Goal: Task Accomplishment & Management: Use online tool/utility

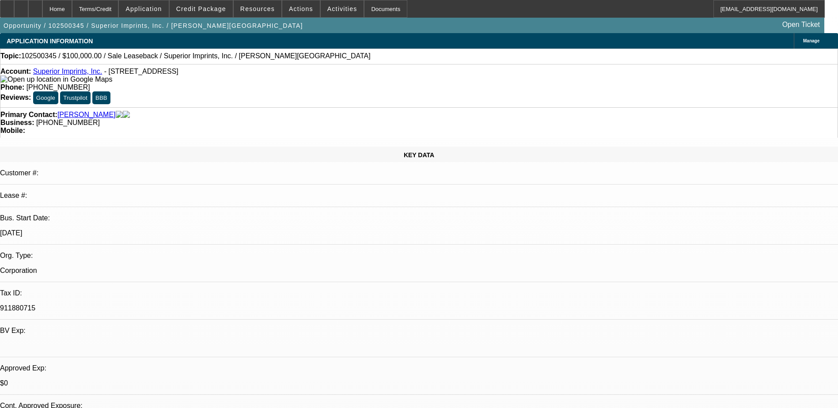
select select "0"
select select "2"
select select "0.1"
select select "4"
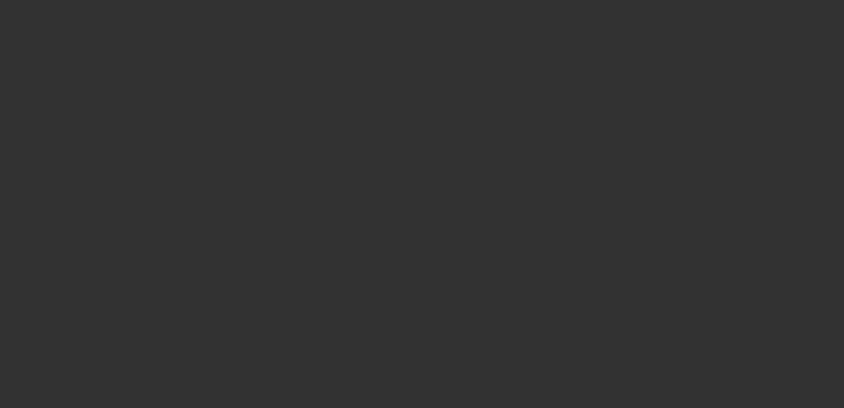
select select "0"
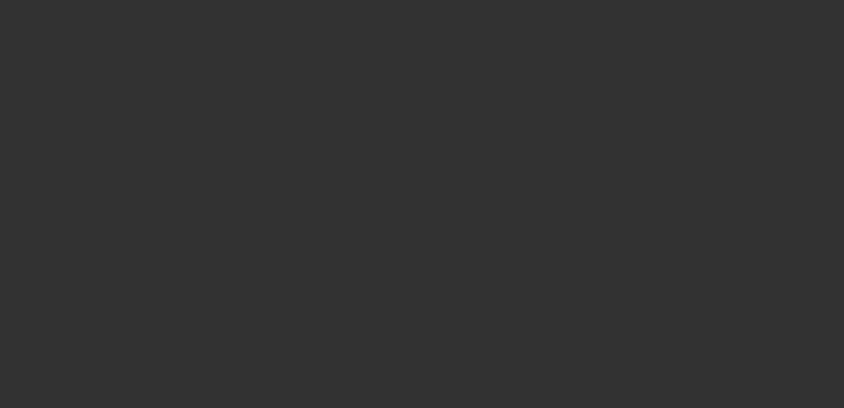
select select "0"
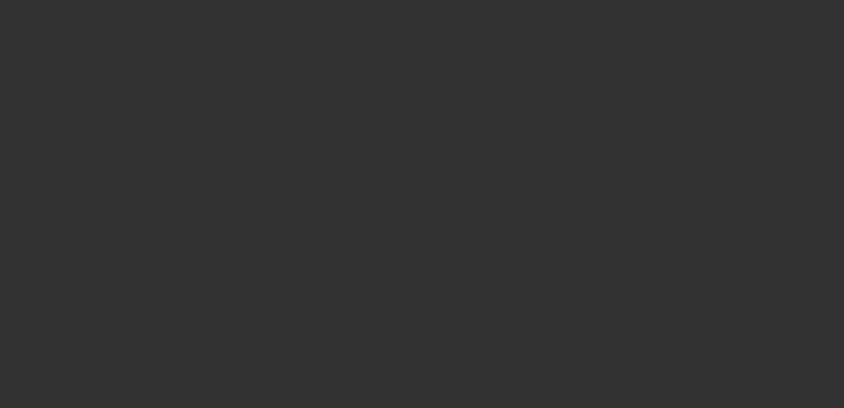
select select "0"
select select "0.1"
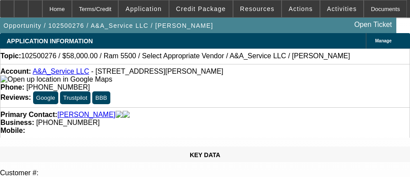
select select "1"
select select "6"
select select "1"
select select "2"
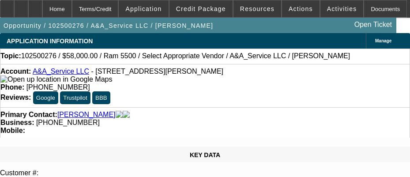
select select "6"
select select "1"
select select "3"
select select "6"
select select "1"
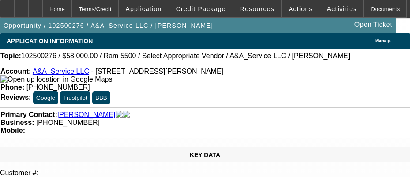
select select "3"
select select "4"
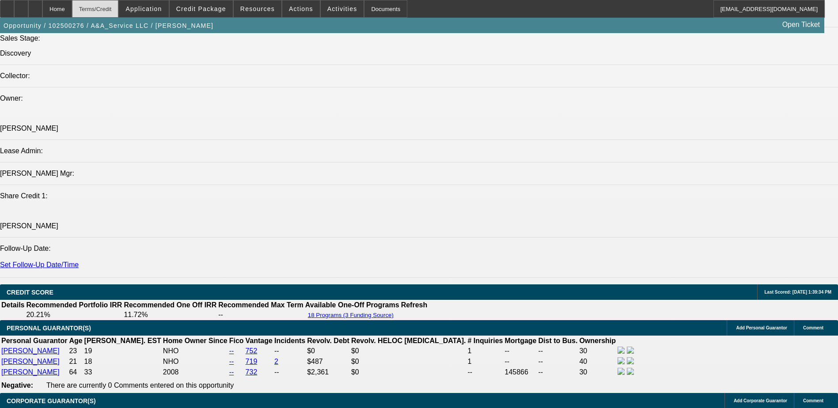
scroll to position [1004, 0]
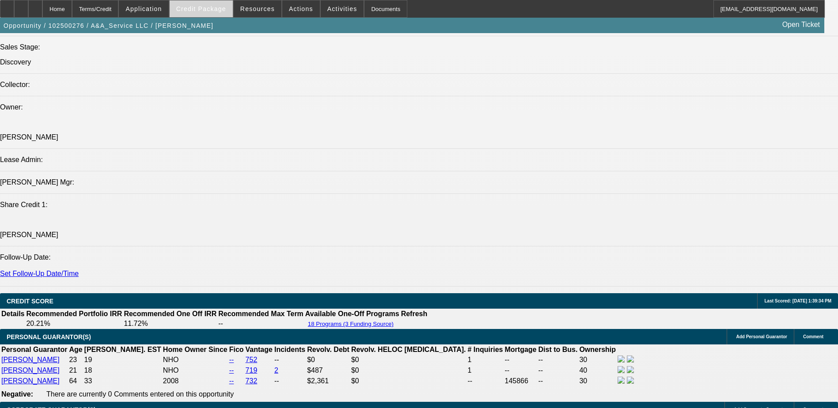
click at [213, 9] on span "Credit Package" at bounding box center [201, 8] width 50 height 7
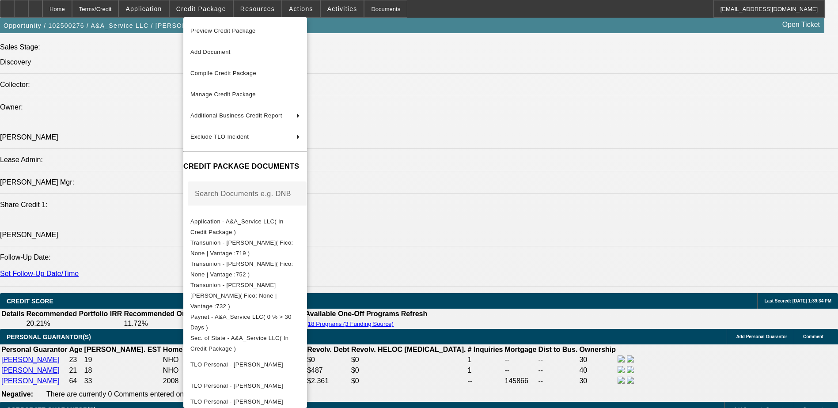
scroll to position [0, 0]
click at [562, 264] on div at bounding box center [419, 204] width 838 height 408
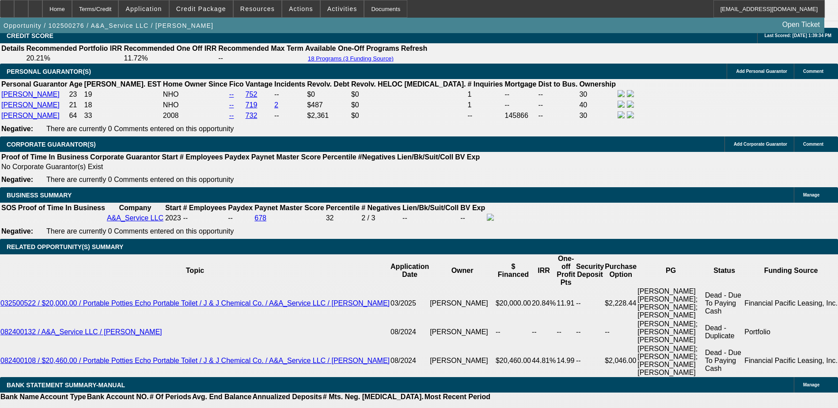
scroll to position [1325, 0]
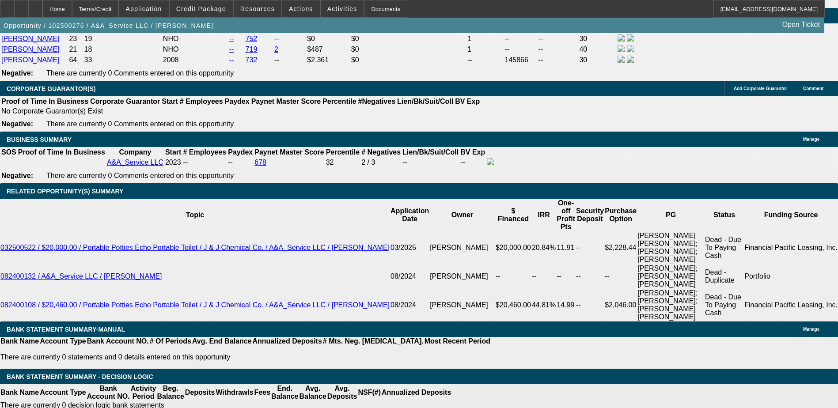
type input "UNKNOWN"
type input "1"
type input "$957.25"
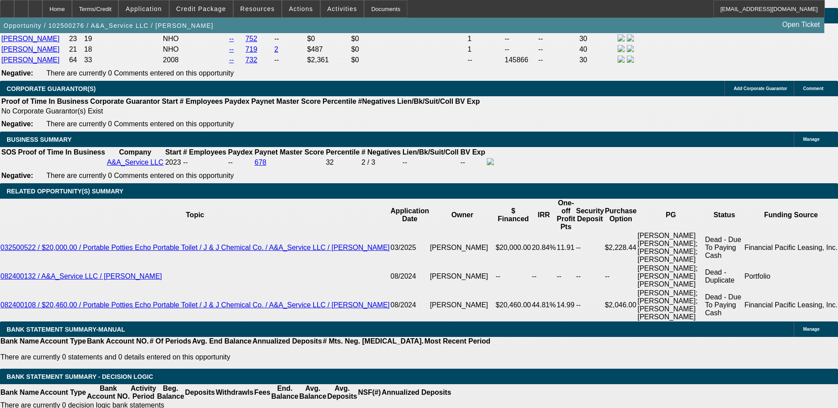
type input "11"
type input "$1,217.58"
type input "11.4"
type input "$1,228.78"
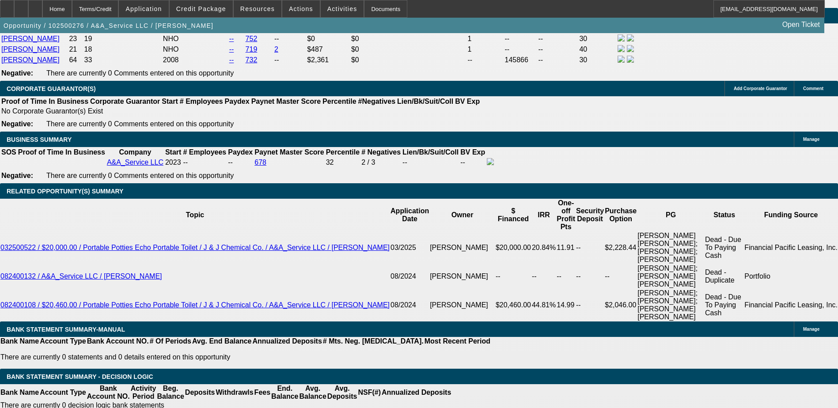
type input "11"
type input "$1,217.58"
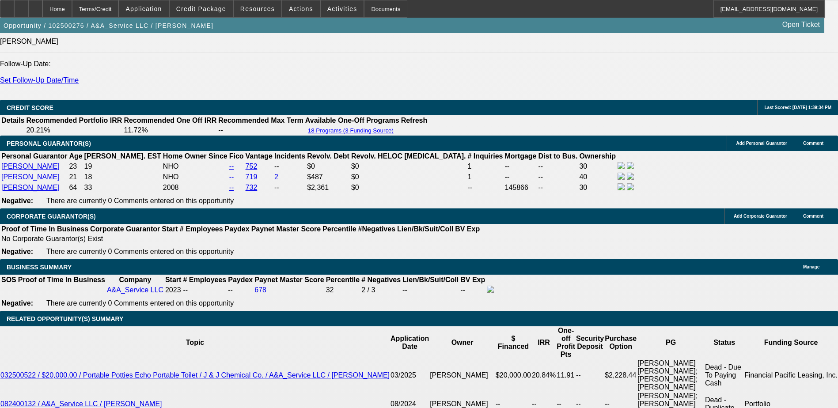
scroll to position [1192, 0]
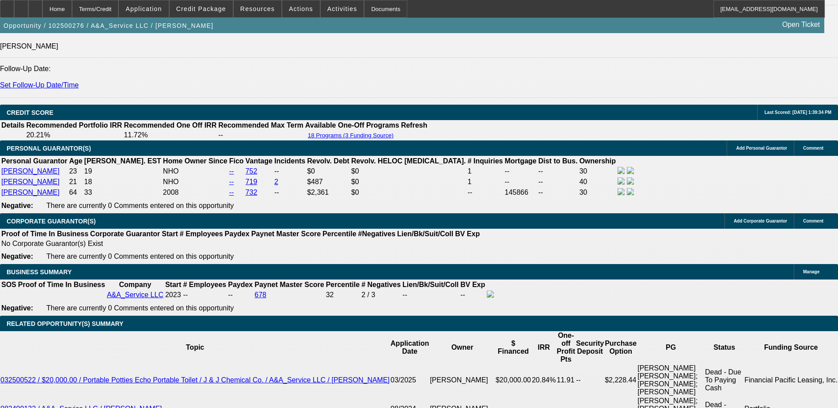
type input "11"
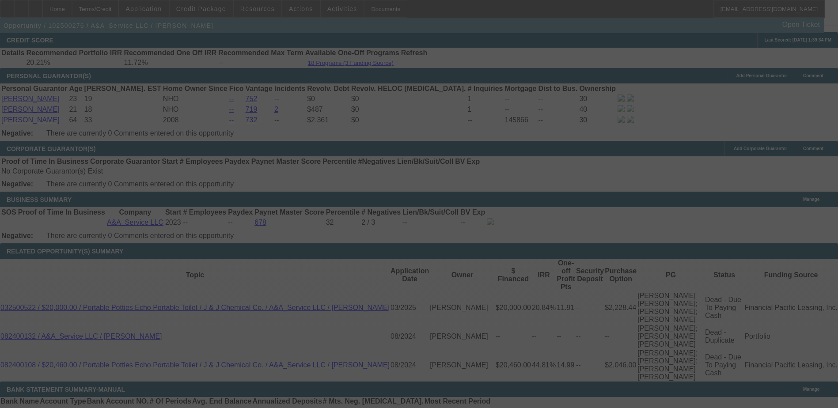
scroll to position [1281, 0]
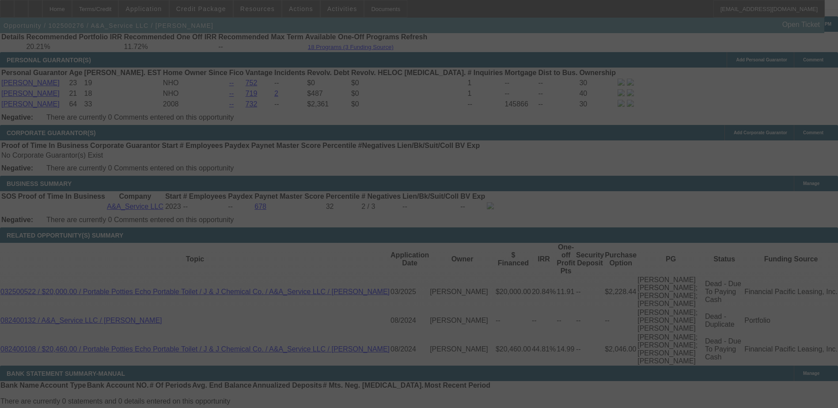
select select "0"
select select "3"
select select "0.1"
select select "4"
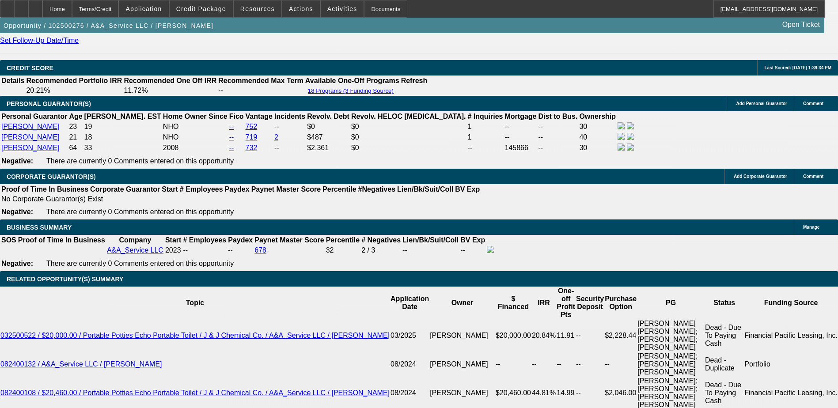
scroll to position [1236, 0]
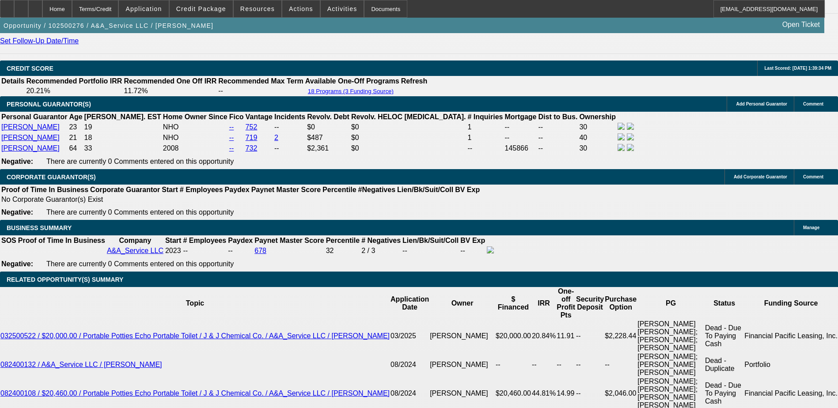
type input "11."
type input "UNKNOWN"
type input "11.2"
type input "$1,223.17"
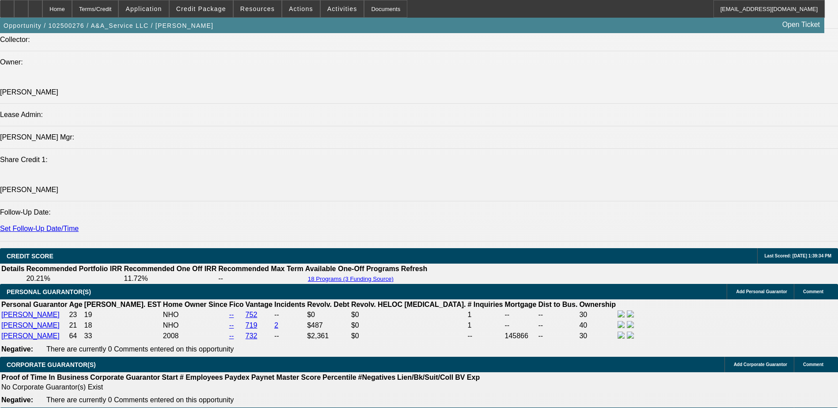
scroll to position [1104, 0]
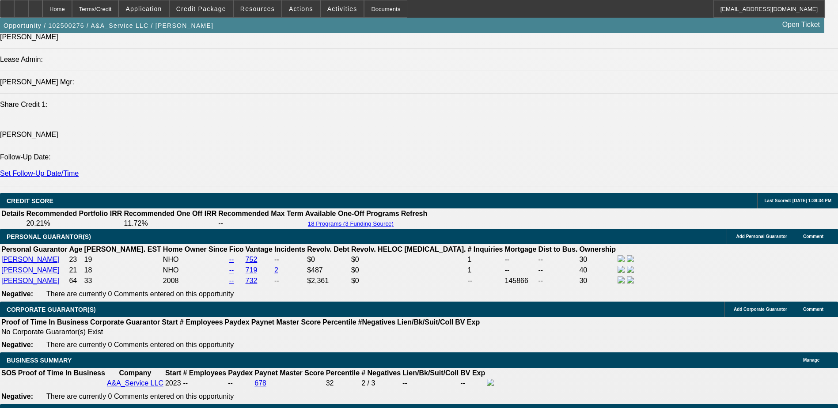
type input "11."
type input "$1,217.58"
type input "11.3"
type input "$1,225.97"
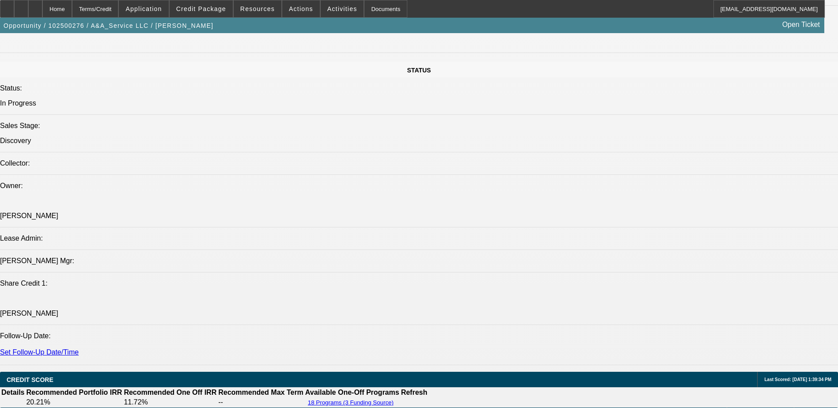
scroll to position [1016, 0]
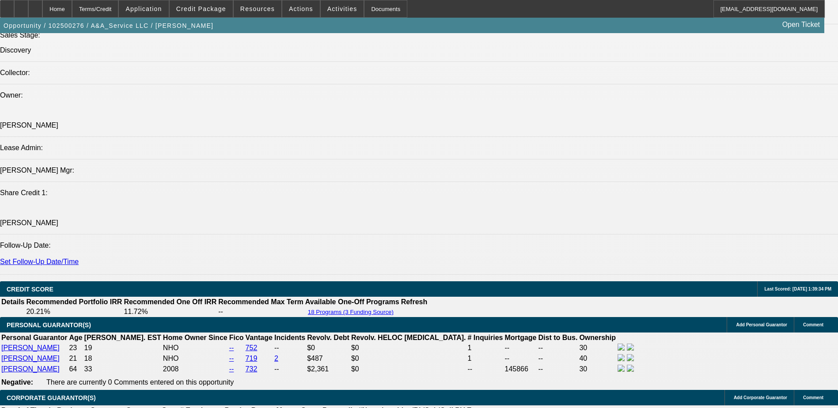
type input "11.3"
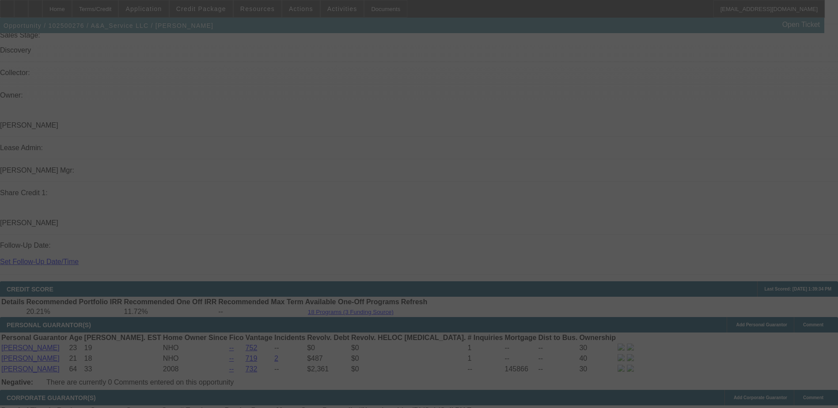
select select "0"
select select "3"
select select "0.1"
select select "4"
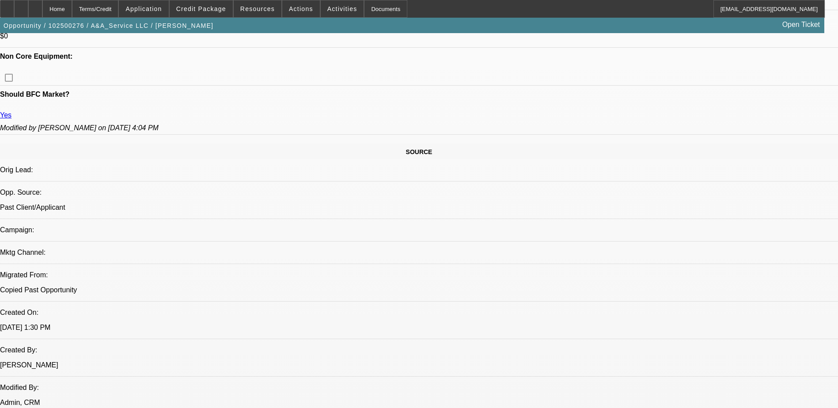
scroll to position [353, 0]
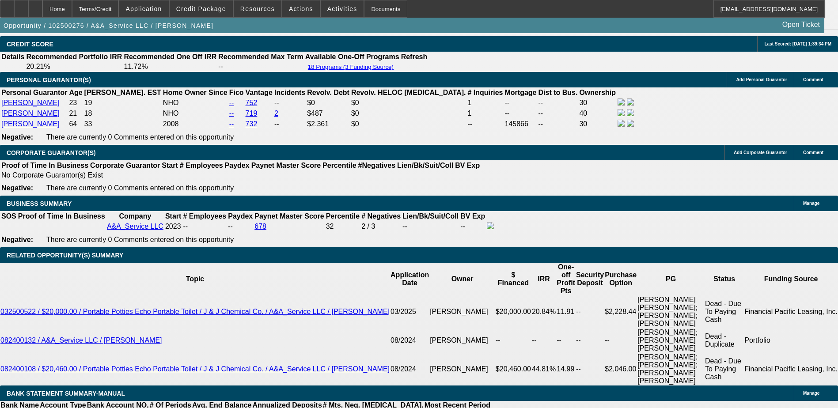
scroll to position [1281, 0]
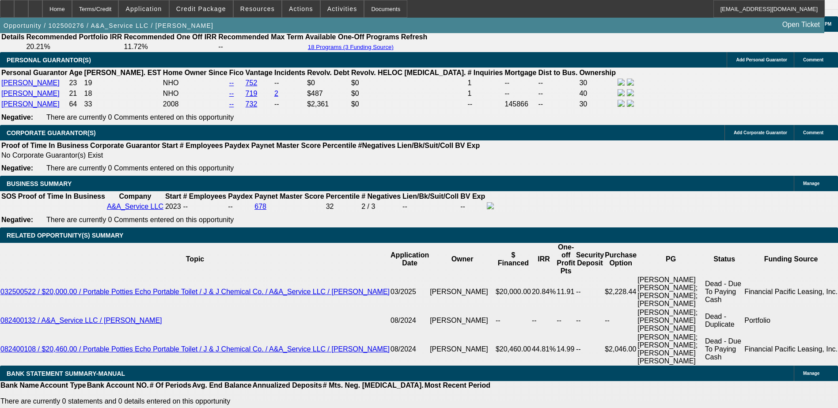
type input "UNKNOWN"
type input "11."
type input "$1,217.58"
type input "11.8"
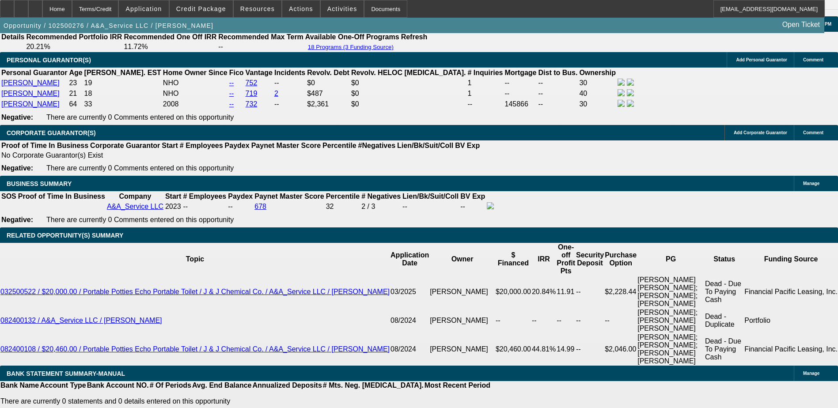
type input "$1,240.04"
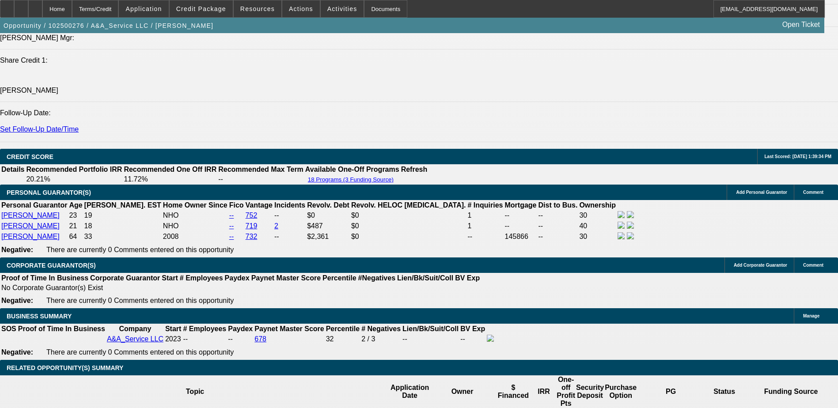
scroll to position [1016, 0]
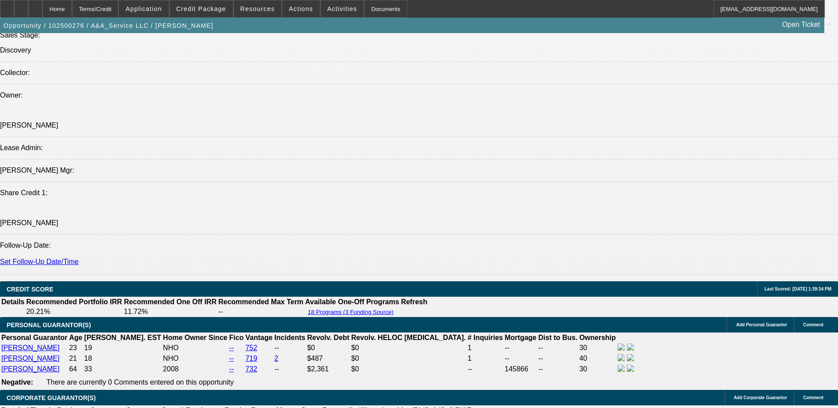
type input "11.8"
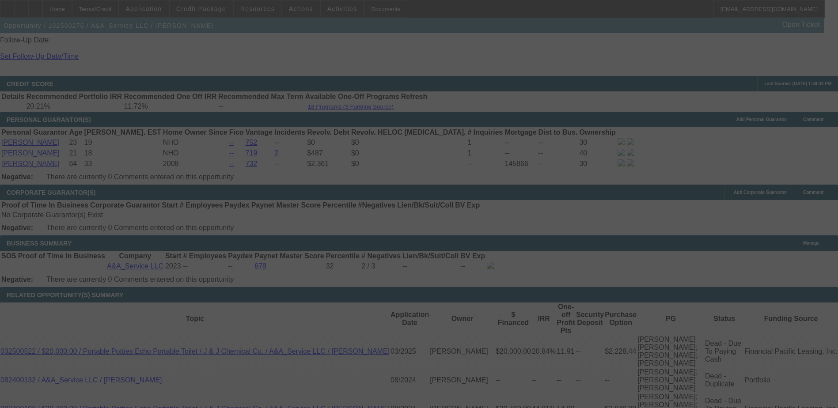
scroll to position [1236, 0]
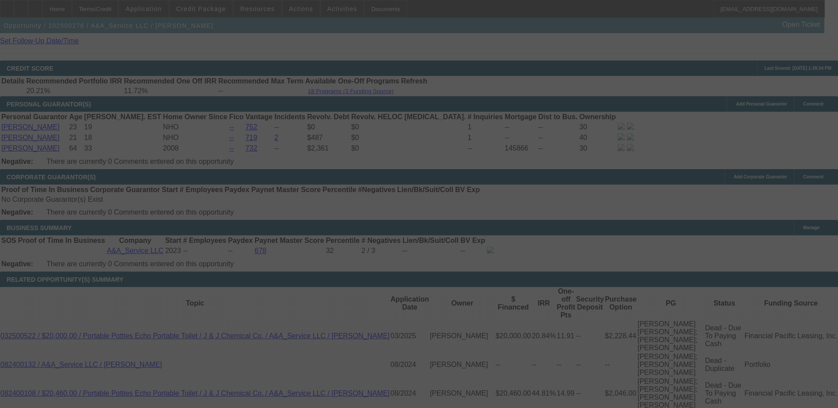
select select "0"
select select "3"
select select "0.1"
select select "4"
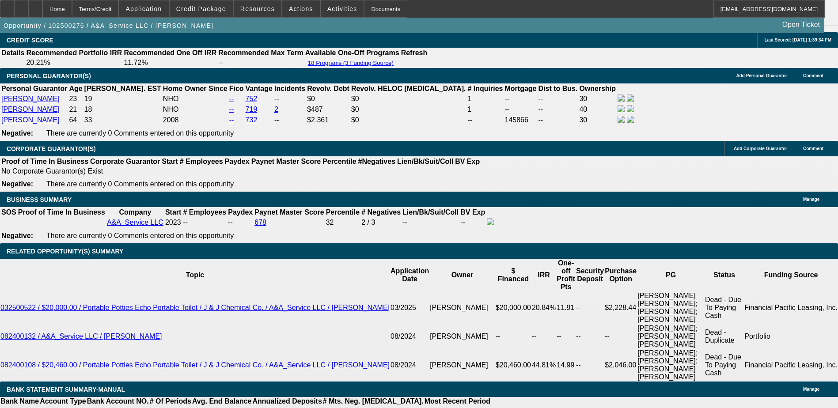
scroll to position [1281, 0]
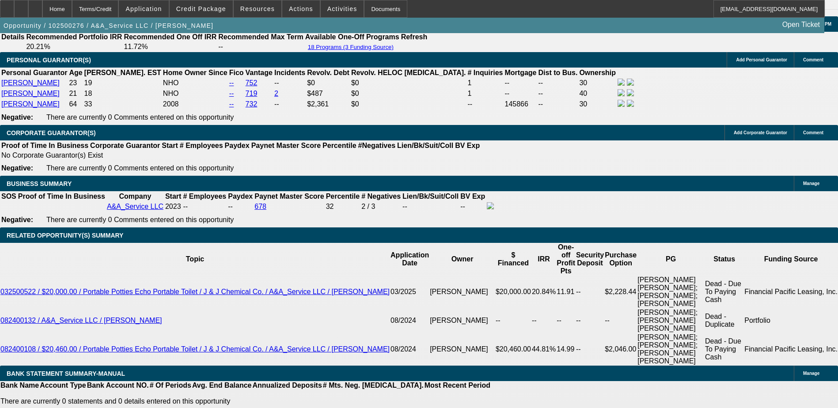
type input "1"
type input "UNKNOWN"
type input "1240"
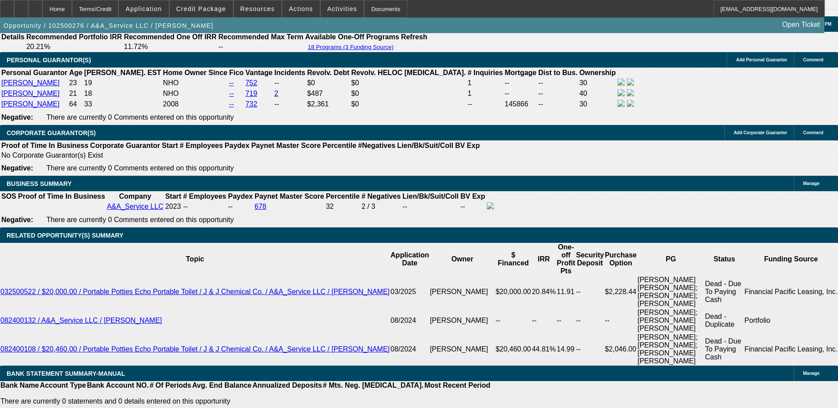
type input "11.8"
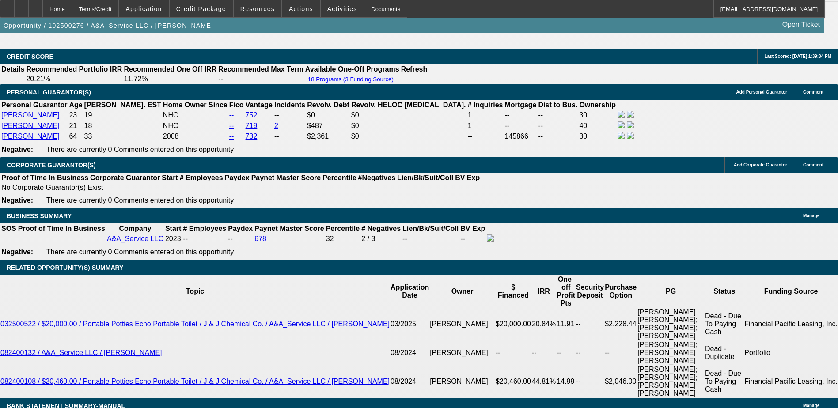
scroll to position [1192, 0]
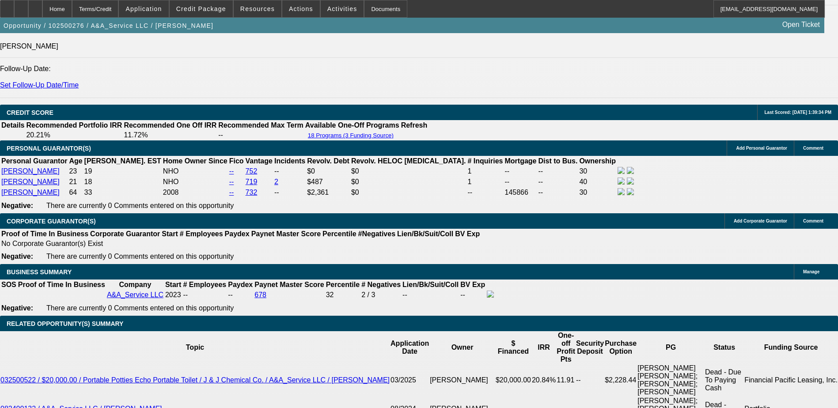
type input "$1,240.00"
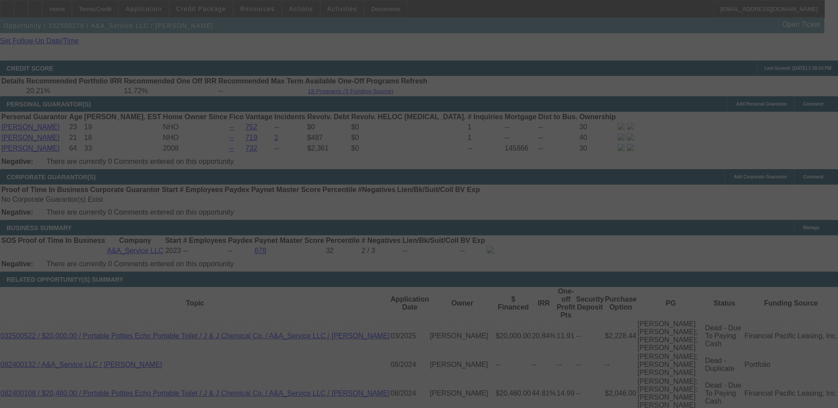
scroll to position [1281, 0]
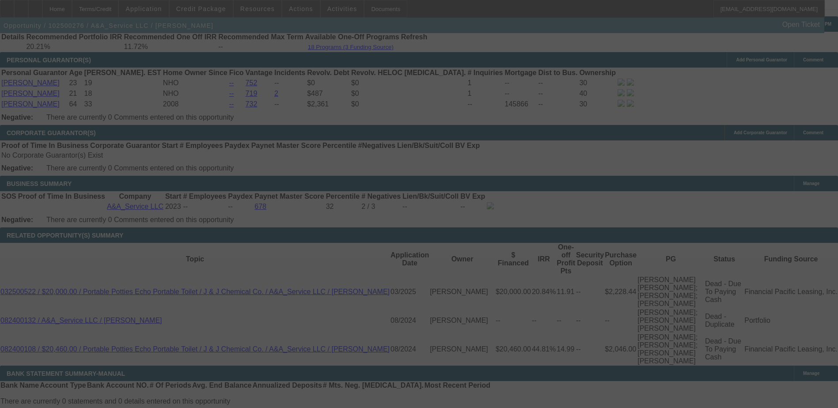
select select "0"
select select "3"
select select "0.1"
select select "4"
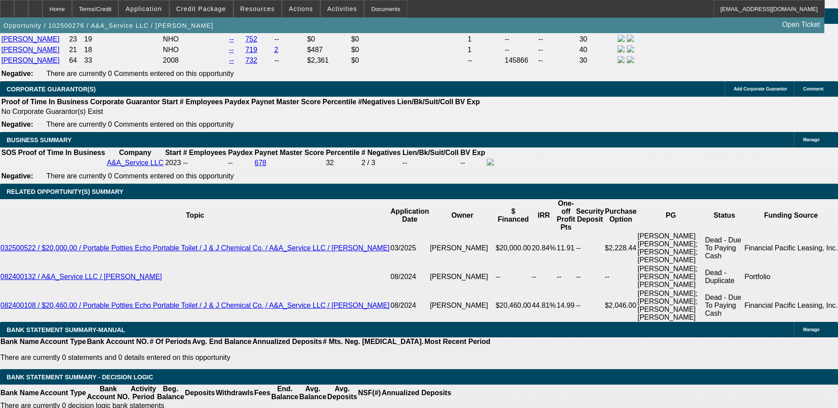
scroll to position [1325, 0]
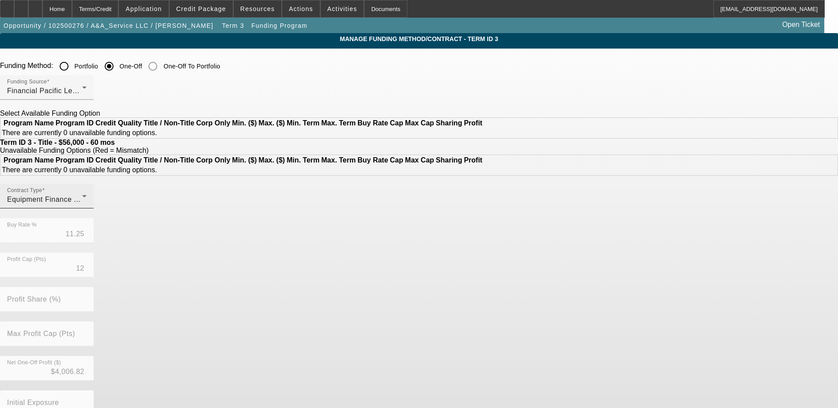
click at [42, 193] on mat-label "Contract Type" at bounding box center [24, 191] width 35 height 6
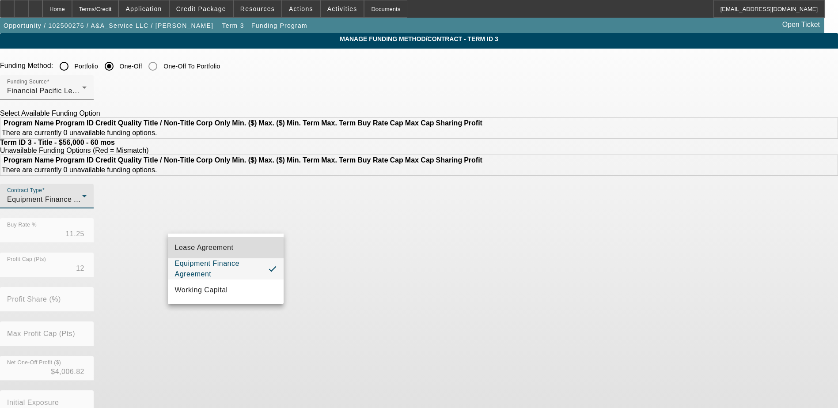
click at [213, 253] on span "Lease Agreement" at bounding box center [204, 247] width 59 height 11
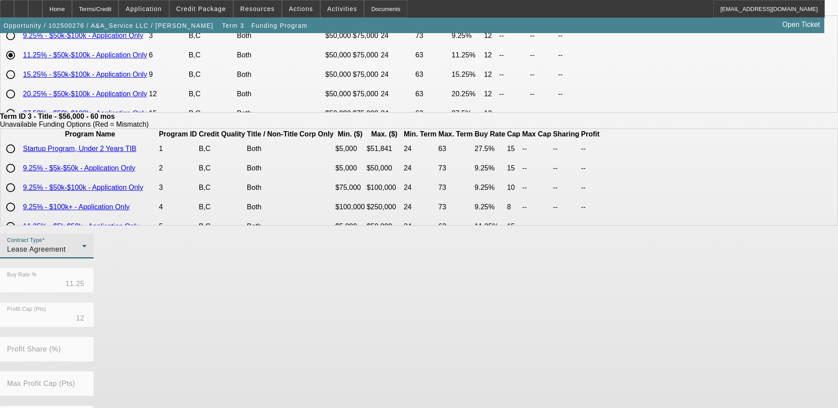
scroll to position [203, 0]
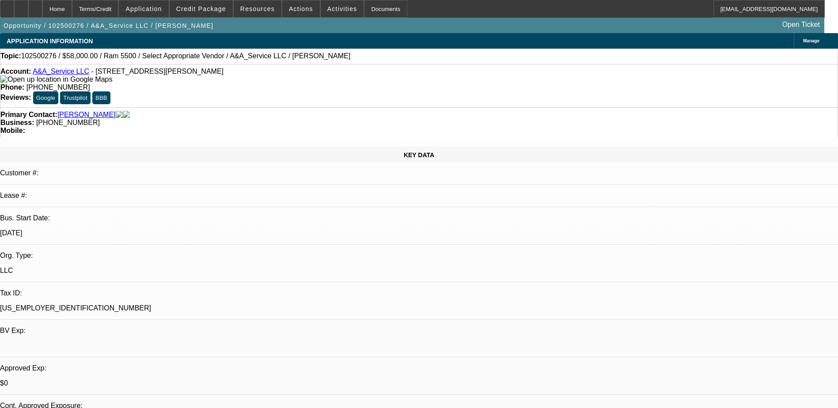
select select "0"
select select "6"
select select "0"
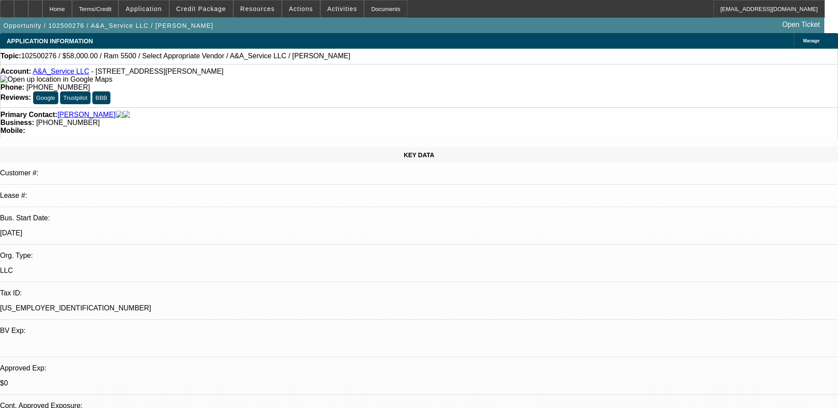
select select "0"
select select "2"
select select "0"
select select "6"
select select "0"
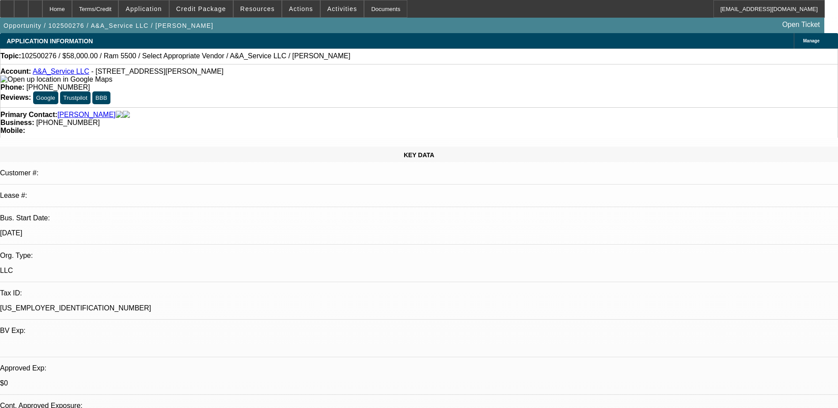
select select "0"
select select "3"
select select "0"
select select "6"
select select "0"
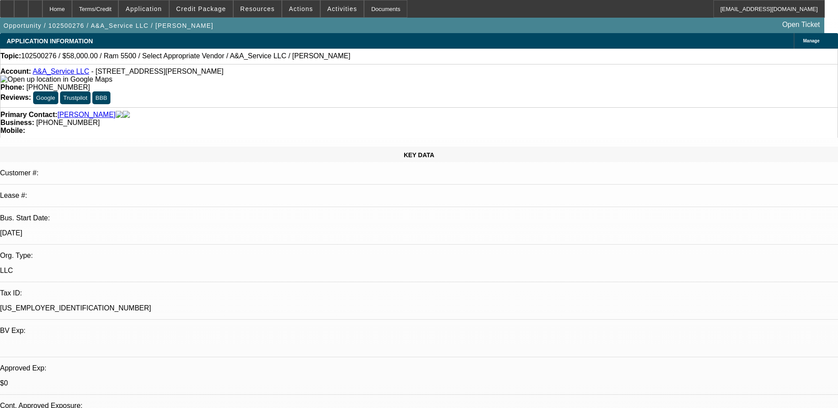
select select "0"
select select "3"
select select "0.1"
select select "4"
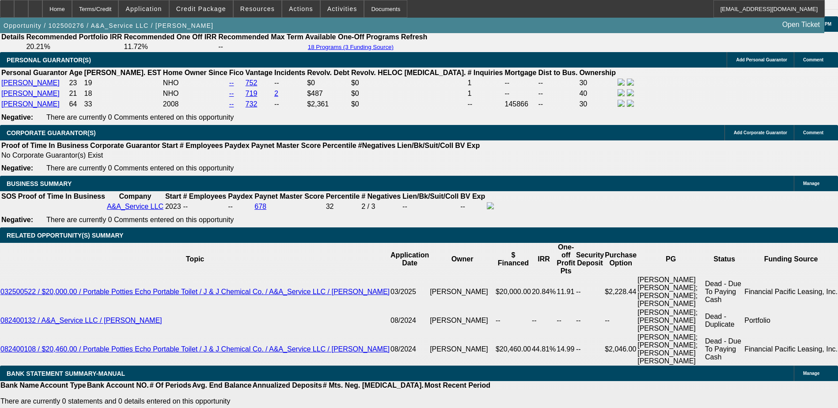
scroll to position [1331, 0]
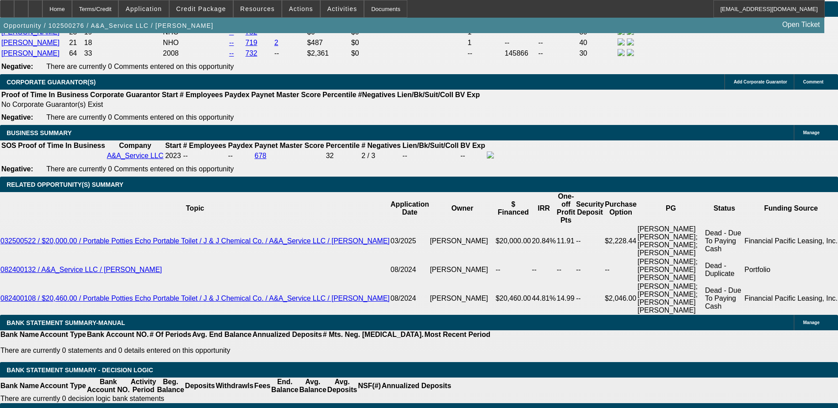
select select "0.1"
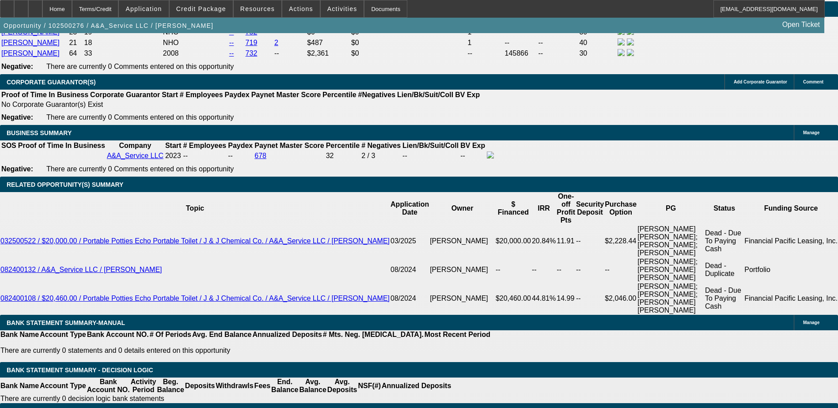
type input "$6,300.00"
type input "UNKNOWN"
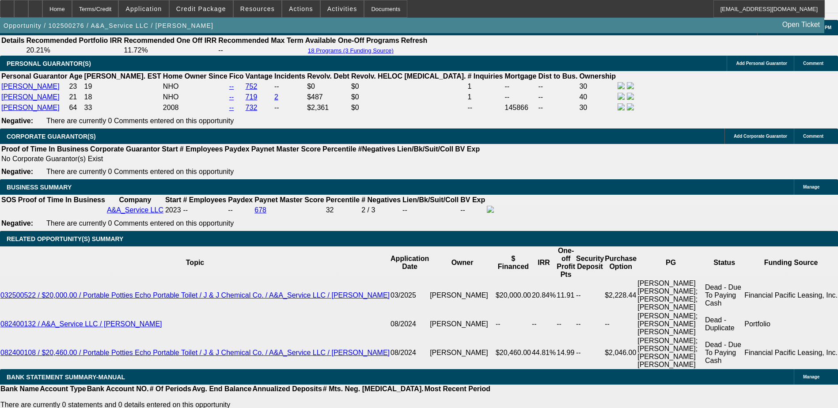
scroll to position [1199, 0]
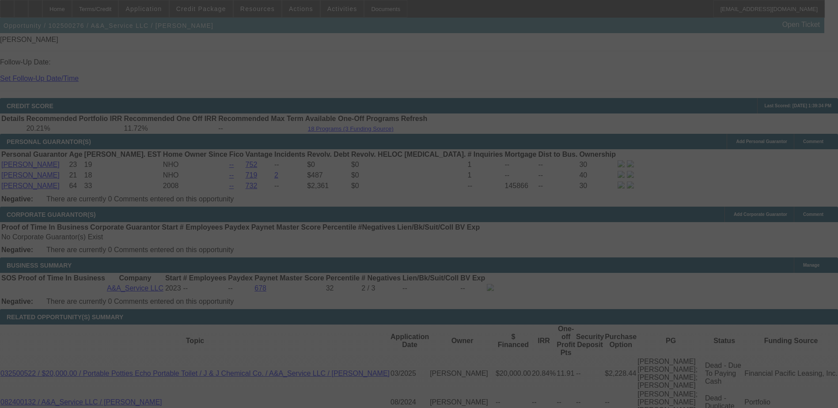
select select "0"
select select "3"
select select "0.1"
select select "6"
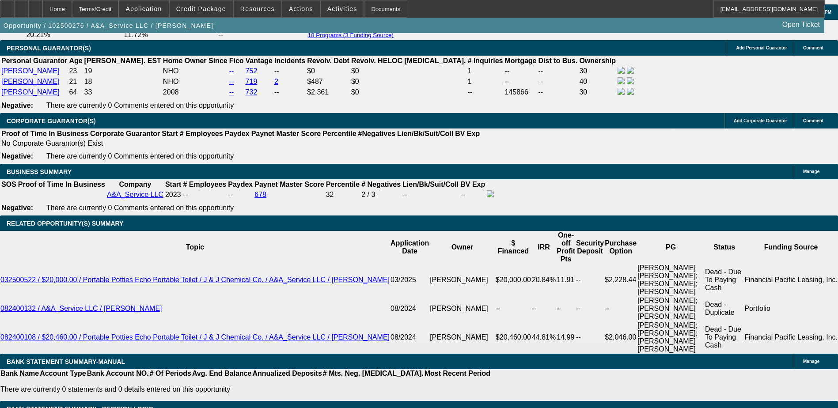
scroll to position [1331, 0]
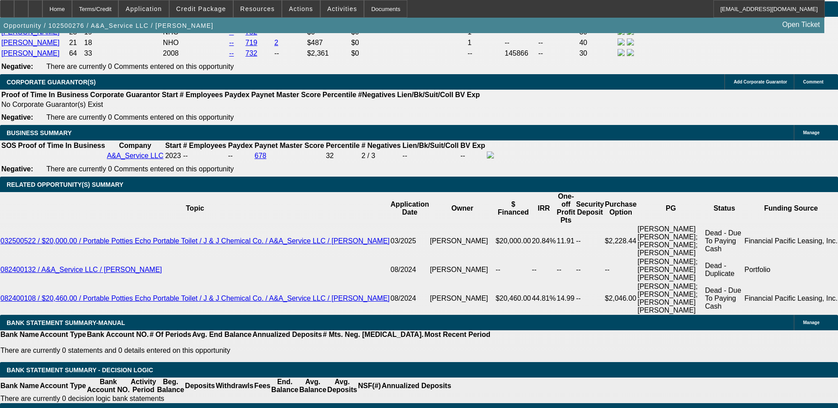
type input "$8,000.00"
type input "UNKNOWN"
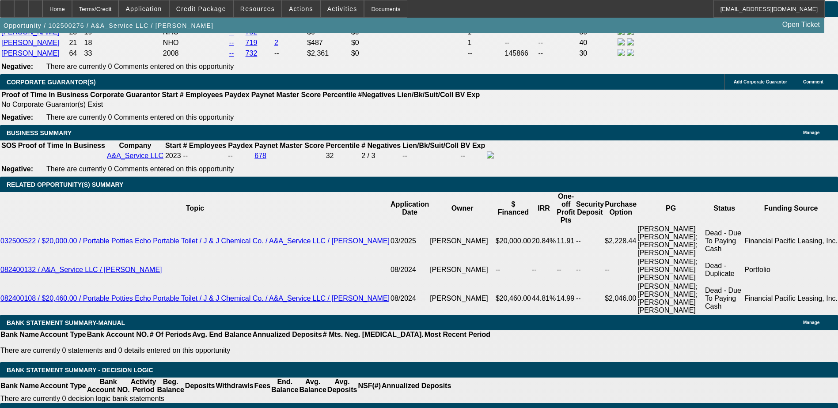
type input "$1,217.87"
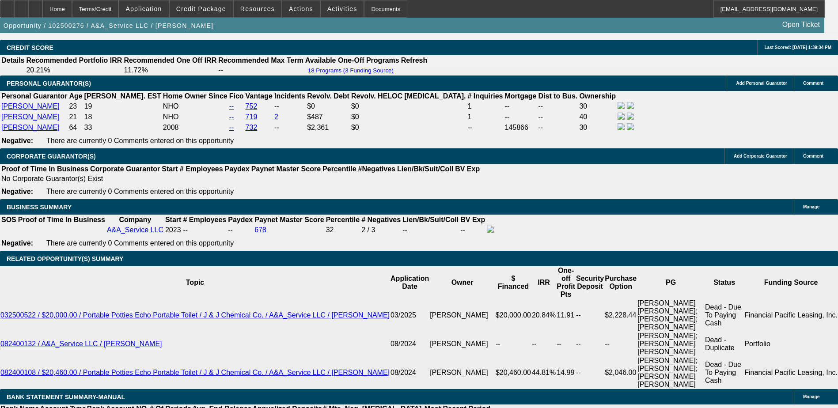
scroll to position [1199, 0]
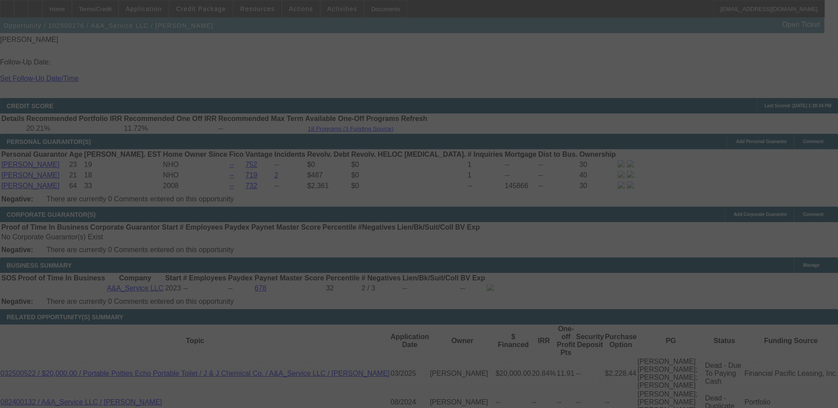
select select "0"
select select "3"
select select "0.1"
select select "4"
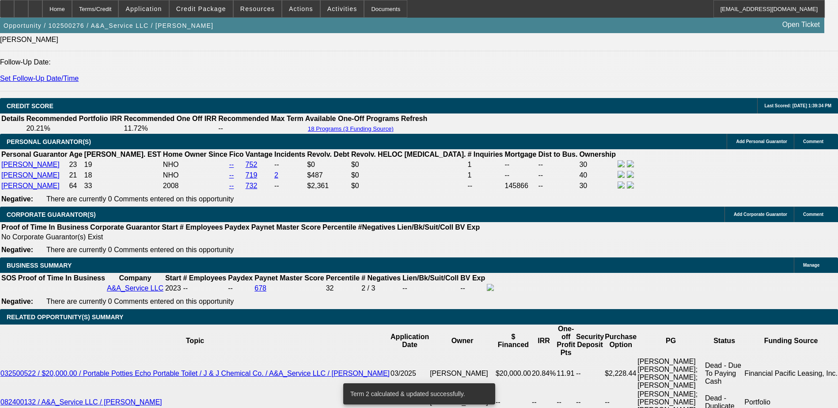
select select "2"
type input "UNKNOWN"
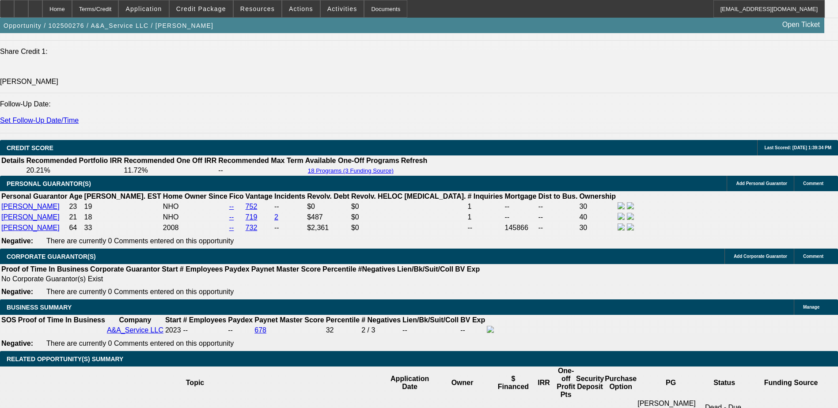
scroll to position [1155, 0]
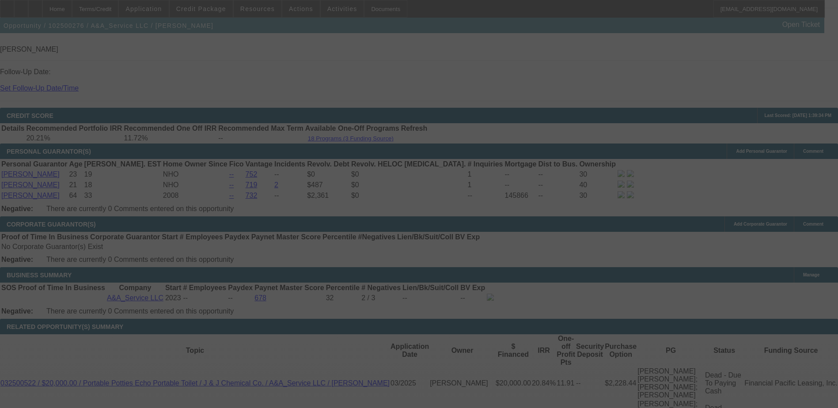
scroll to position [1243, 0]
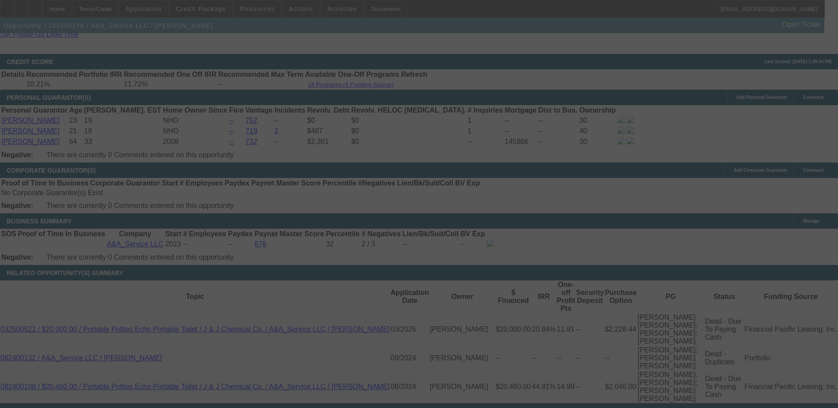
select select "0"
select select "2"
select select "0.1"
select select "4"
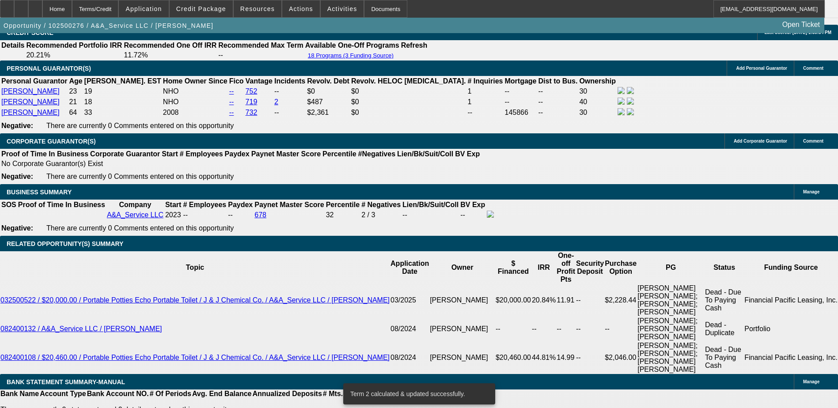
scroll to position [1331, 0]
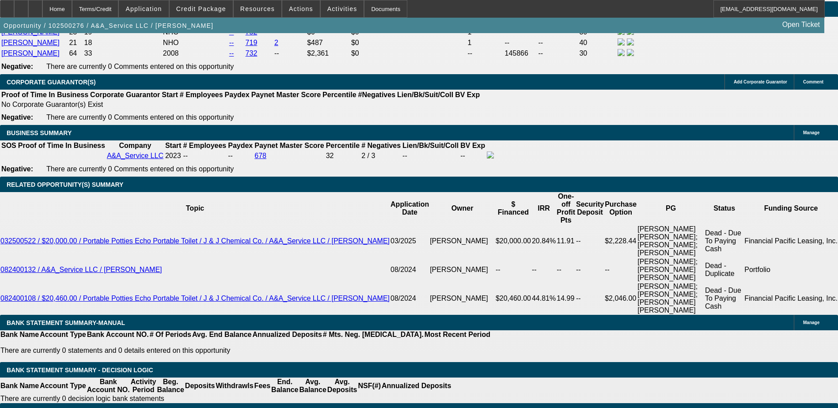
type input "1"
type input "UNKNOWN"
type input "12"
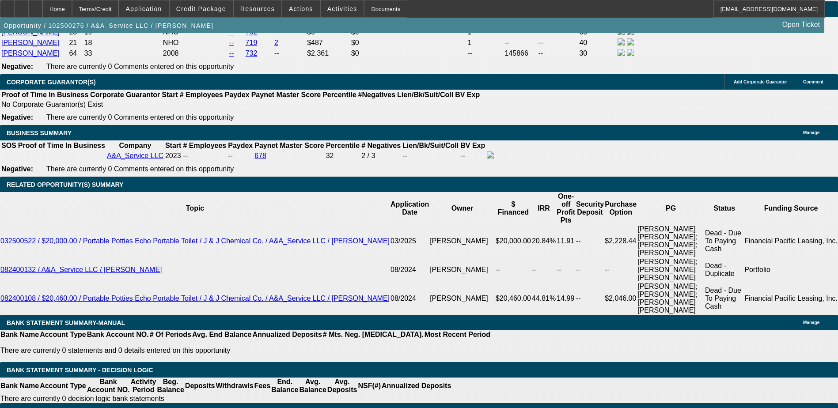
type input "$1,223.44"
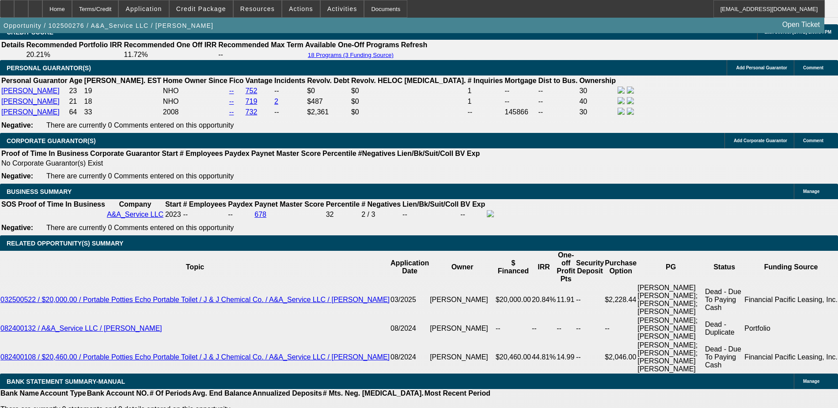
scroll to position [1199, 0]
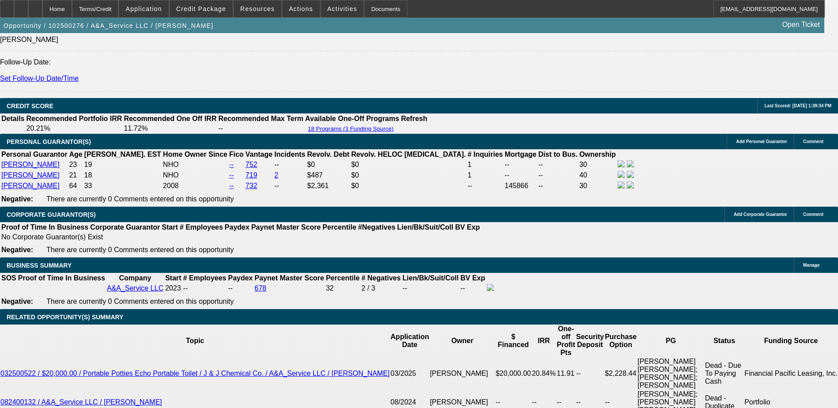
type input "12"
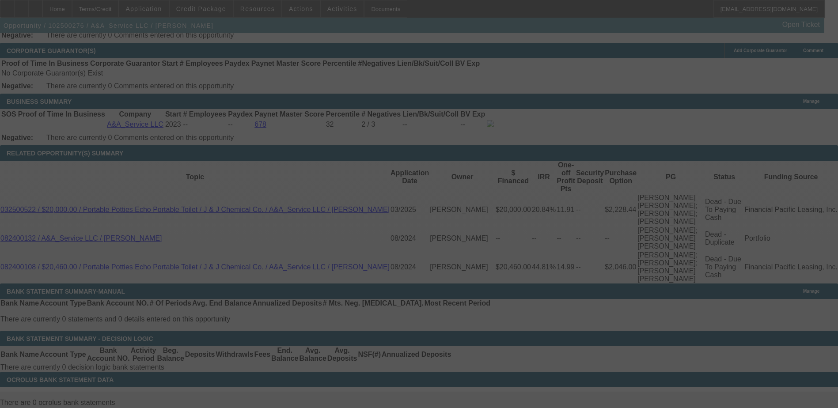
scroll to position [1375, 0]
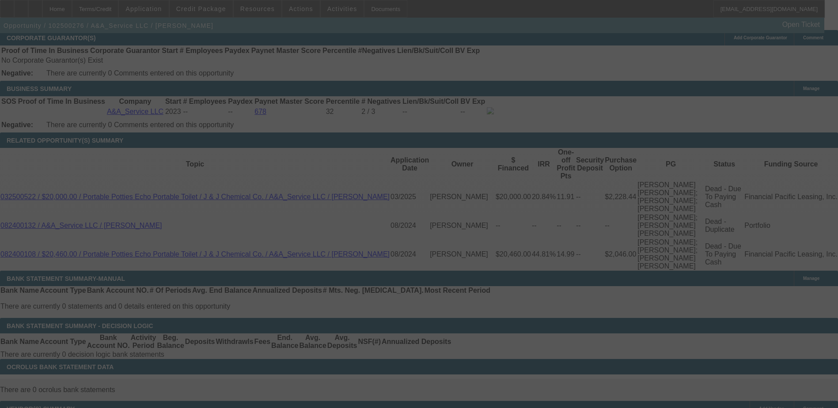
select select "0"
select select "2"
select select "0.1"
select select "4"
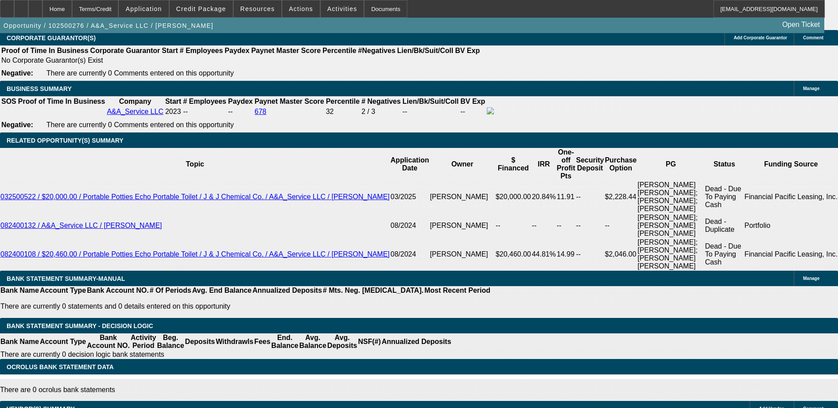
type input "1"
type input "UNKNOWN"
type input "11"
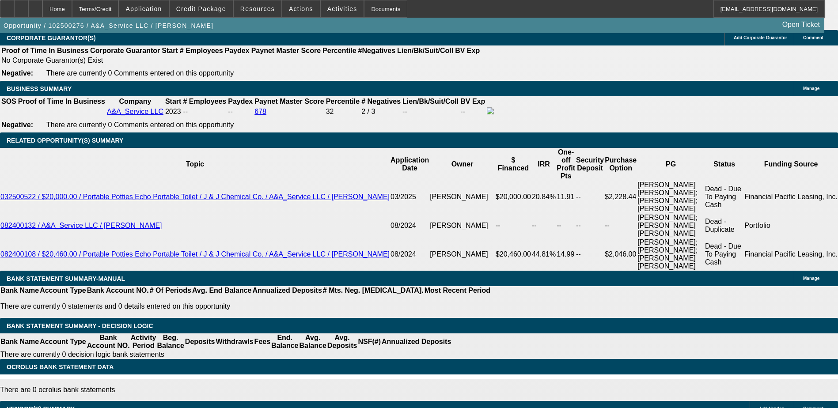
type input "$1,195.83"
type input "11.8"
type input "$1,217.89"
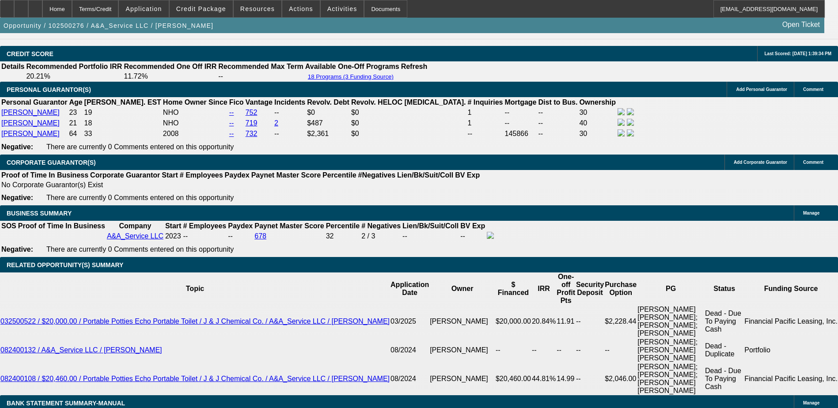
scroll to position [1199, 0]
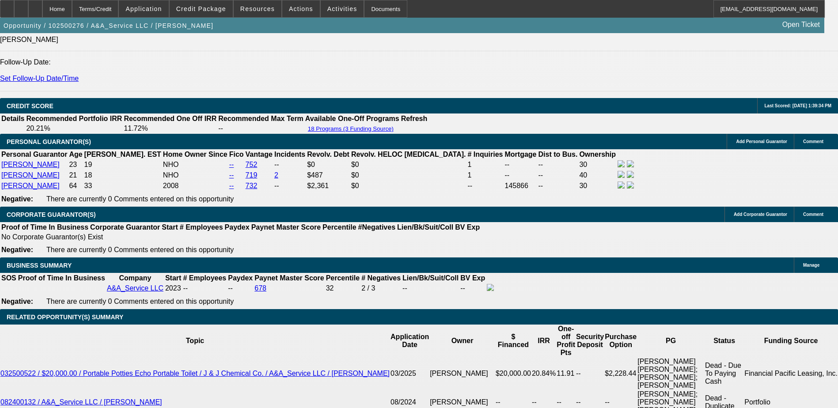
type input "11.8"
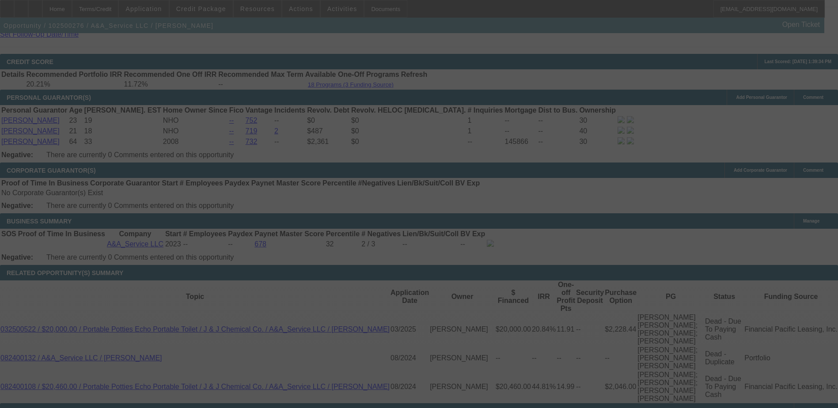
scroll to position [1287, 0]
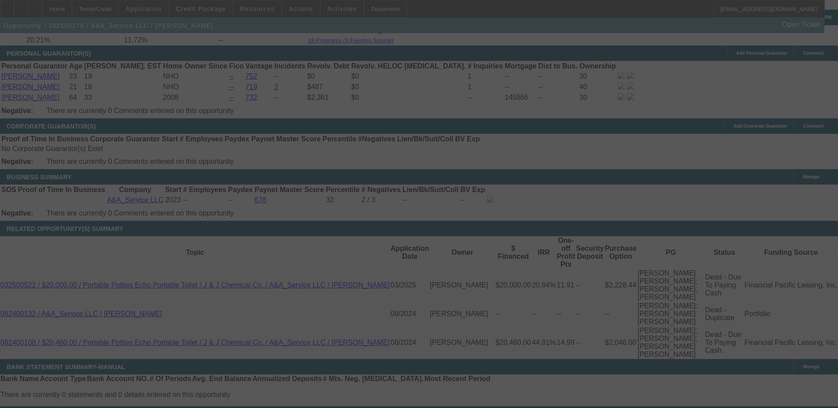
select select "0"
select select "2"
select select "0.1"
select select "4"
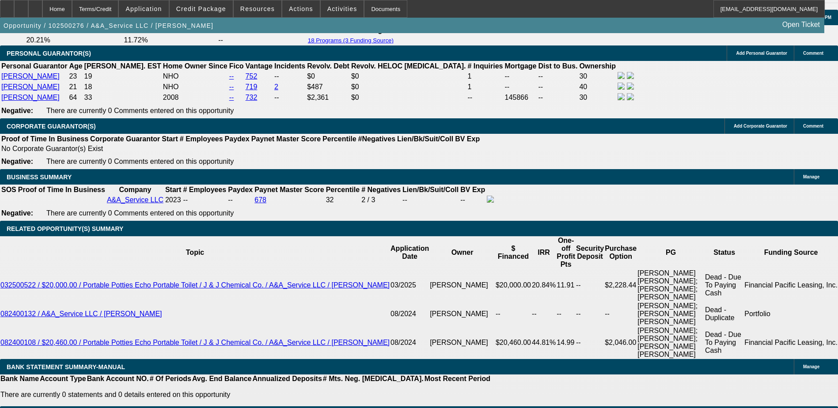
type input "UNKNOWN"
type input "1"
type input "$957.25"
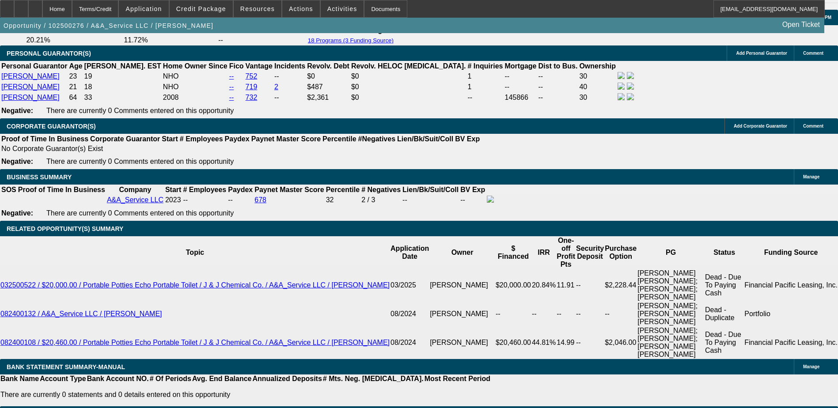
type input "11"
type input "$1,217.58"
type input "11.3"
type input "$1,225.97"
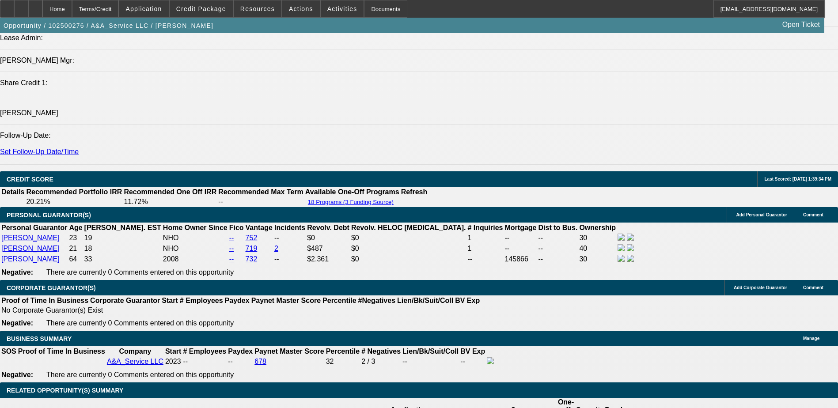
scroll to position [1111, 0]
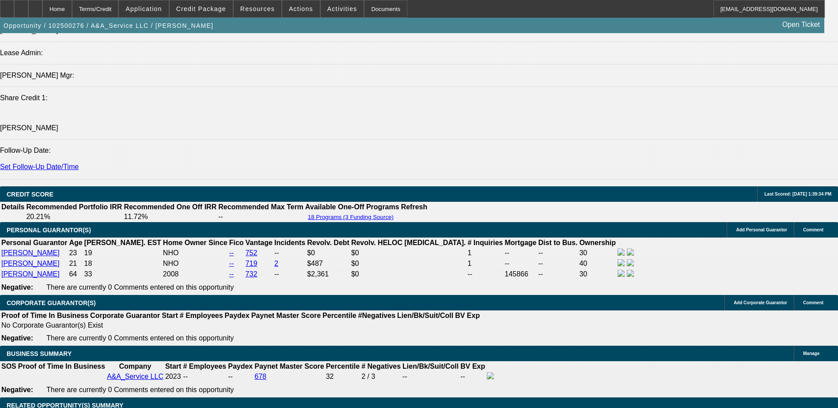
type input "11.3"
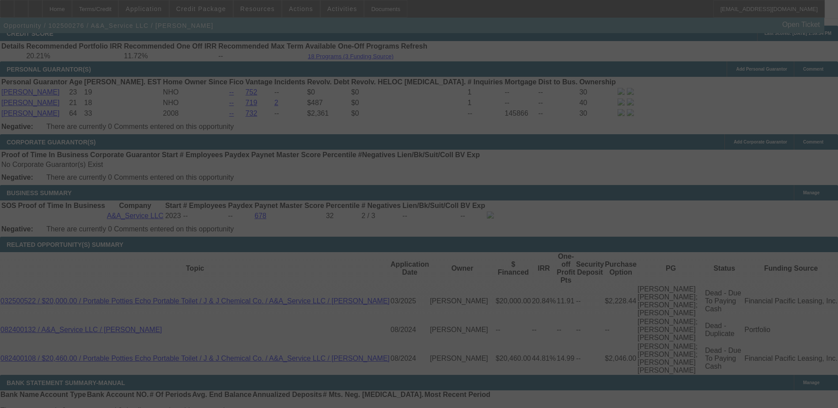
scroll to position [1287, 0]
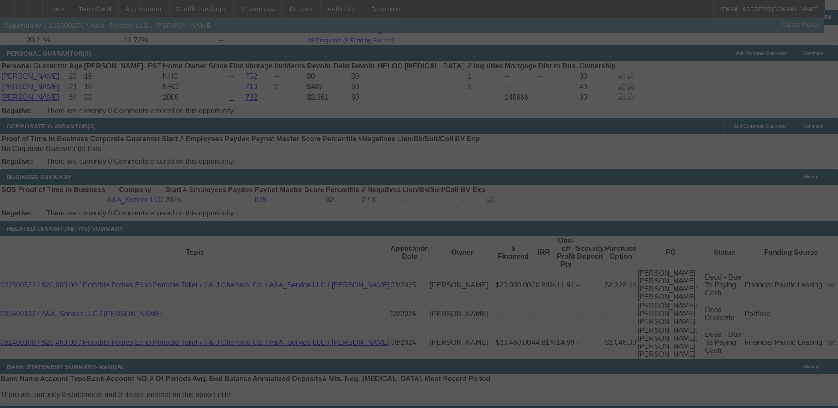
select select "0"
select select "3"
select select "0.1"
select select "6"
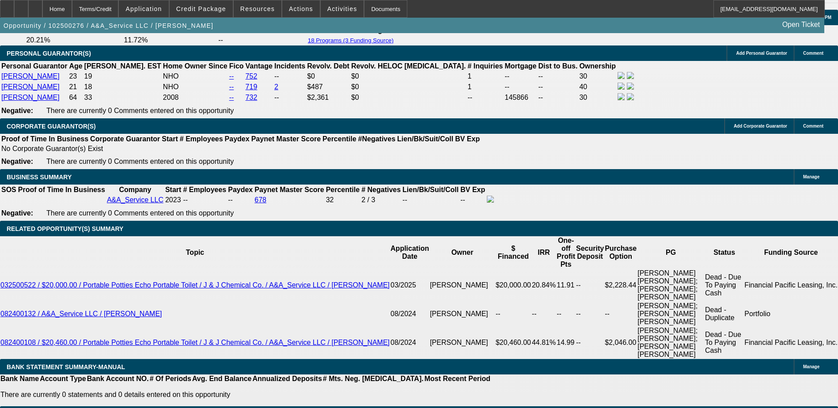
select select "2"
type input "UNKNOWN"
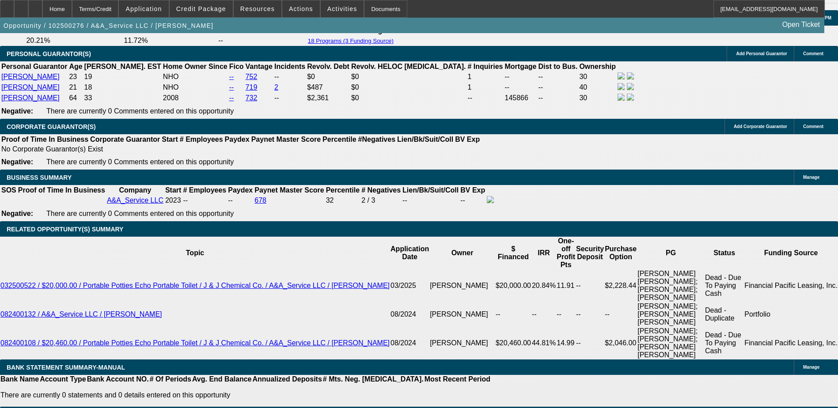
scroll to position [1155, 0]
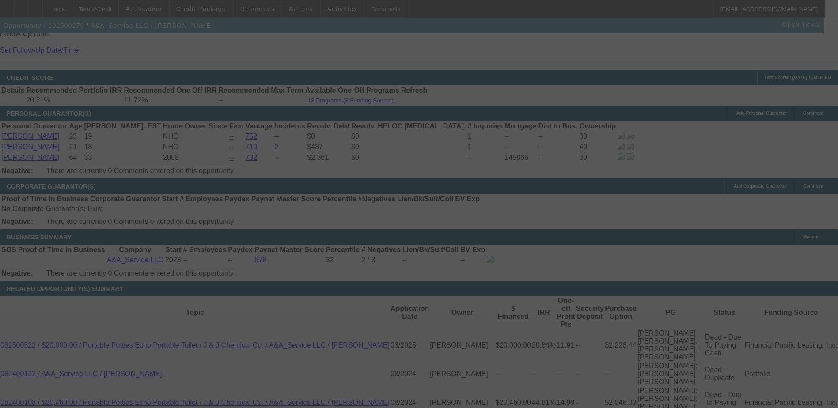
scroll to position [1243, 0]
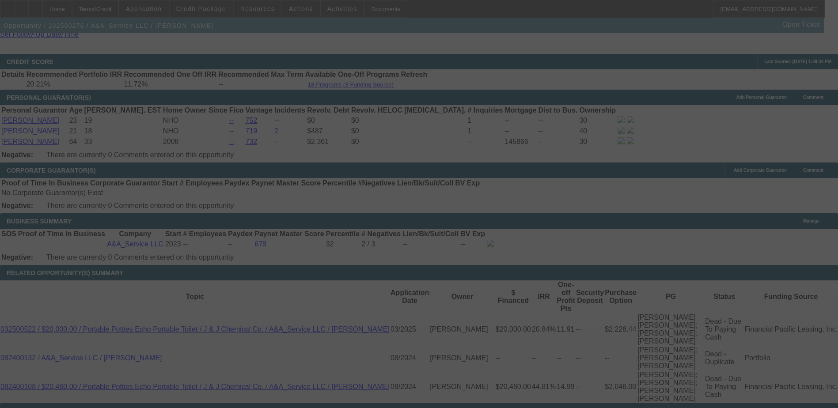
select select "0"
select select "2"
select select "0.1"
select select "6"
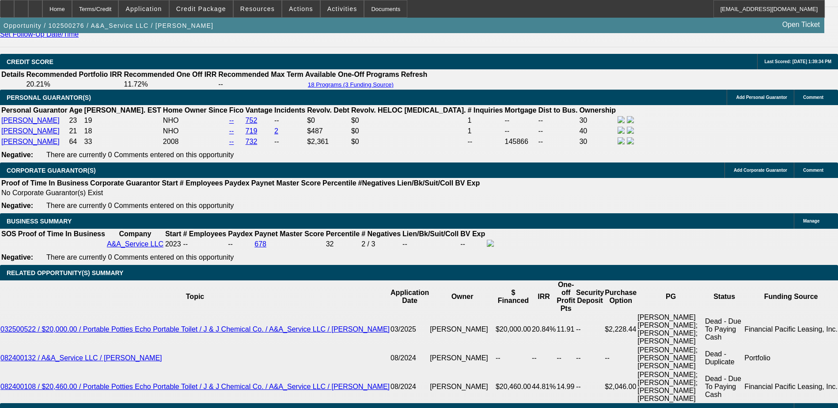
type input "UNKNOWN"
type input "1"
type input "$957.25"
type input "11"
type input "$1,217.58"
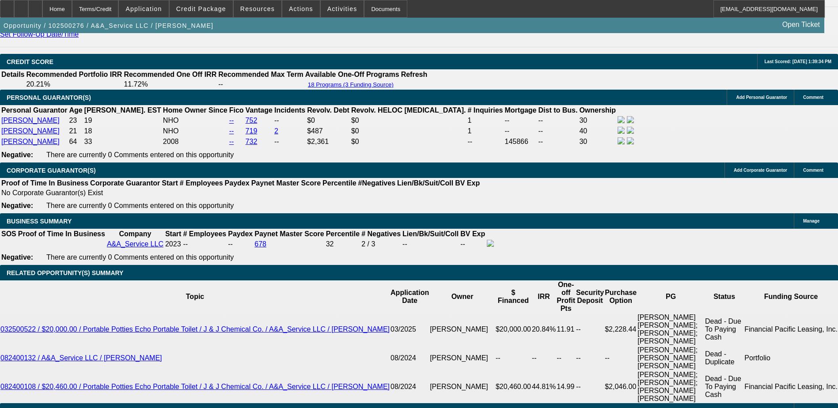
type input "11.8"
type input "$1,240.04"
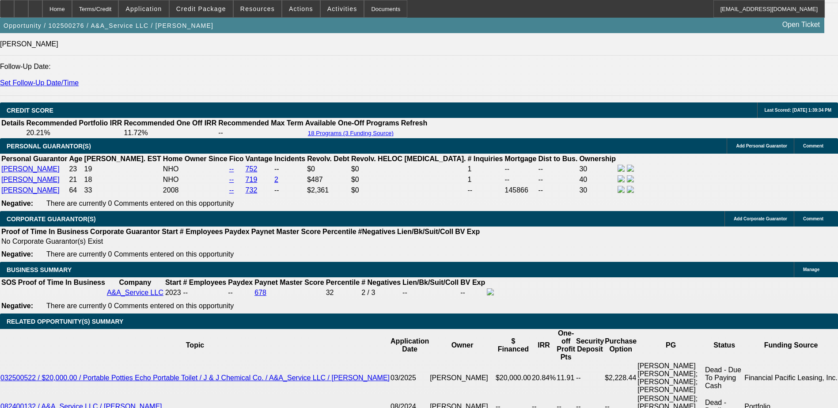
scroll to position [1155, 0]
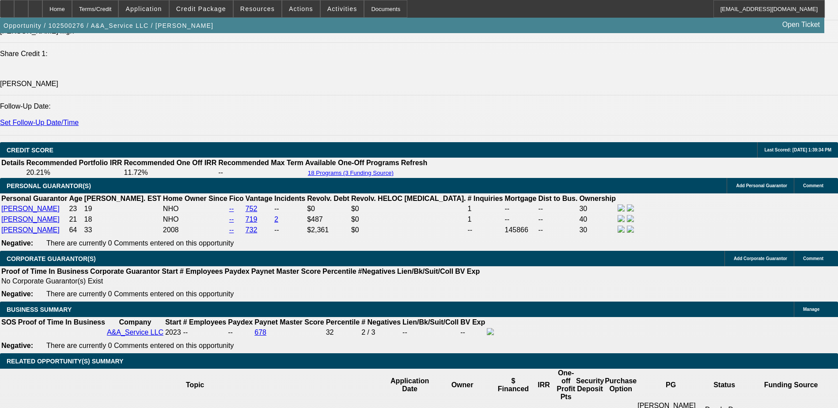
type input "11.8"
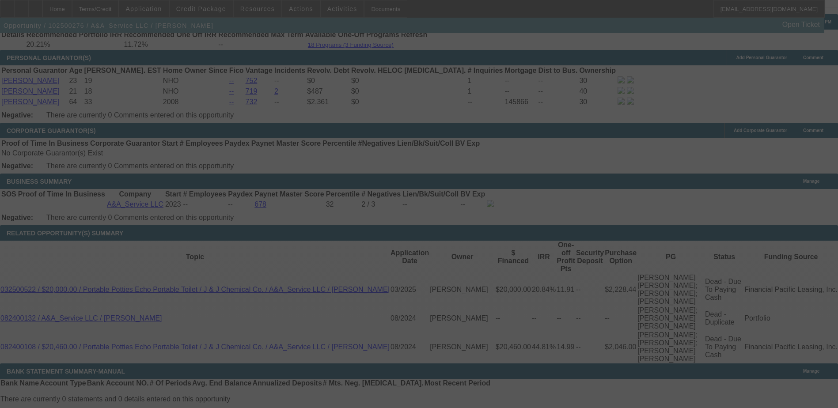
scroll to position [1331, 0]
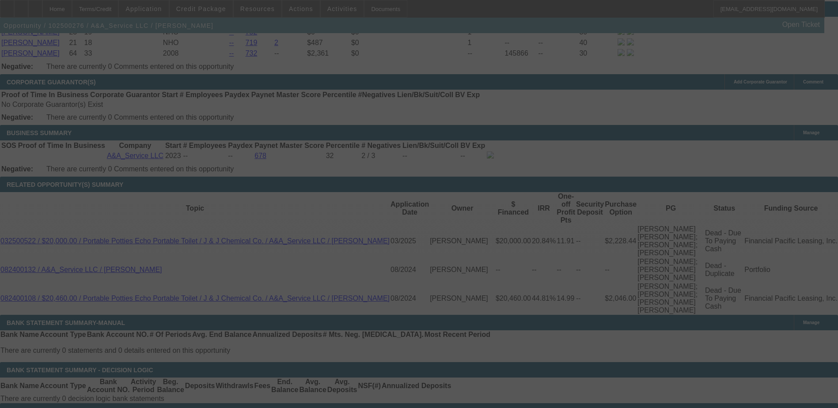
select select "0"
select select "2"
select select "0.1"
select select "6"
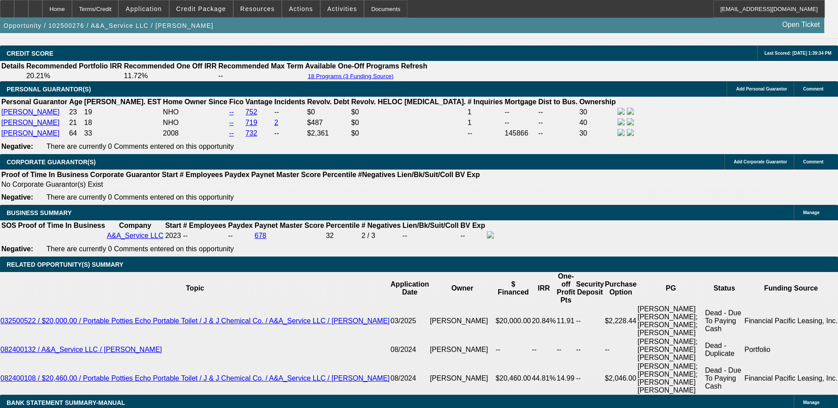
scroll to position [1279, 0]
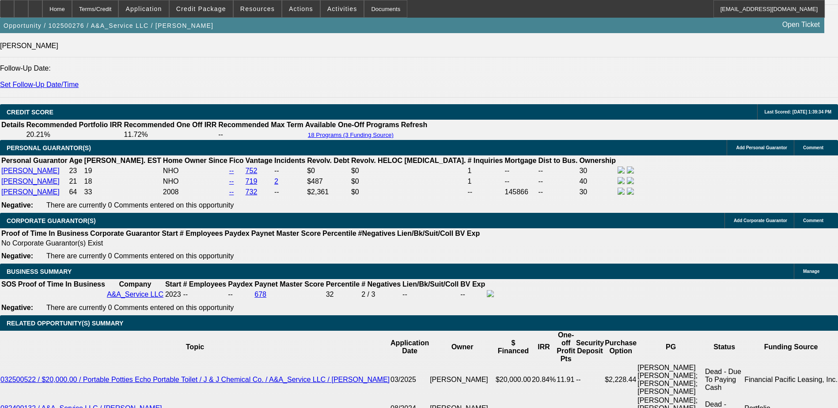
scroll to position [1191, 0]
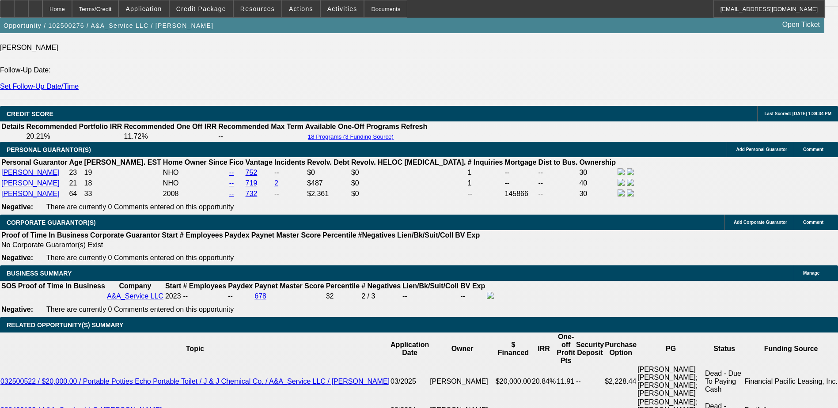
type input "$8,000.00"
type input "UNKNOWN"
type input "$1,217.89"
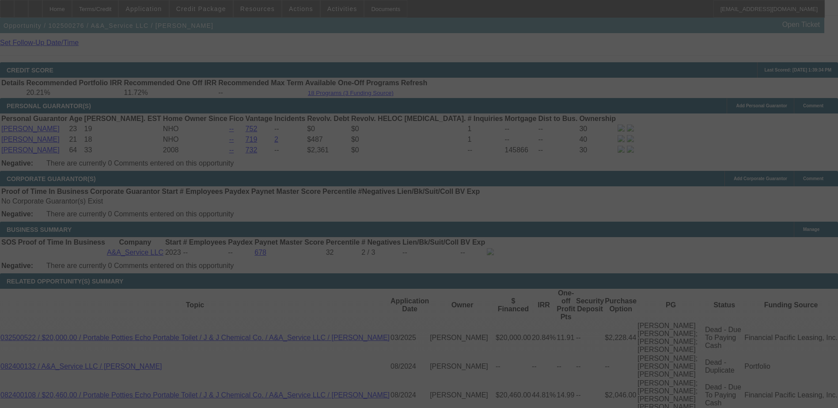
scroll to position [1235, 0]
select select "0"
select select "2"
select select "0.1"
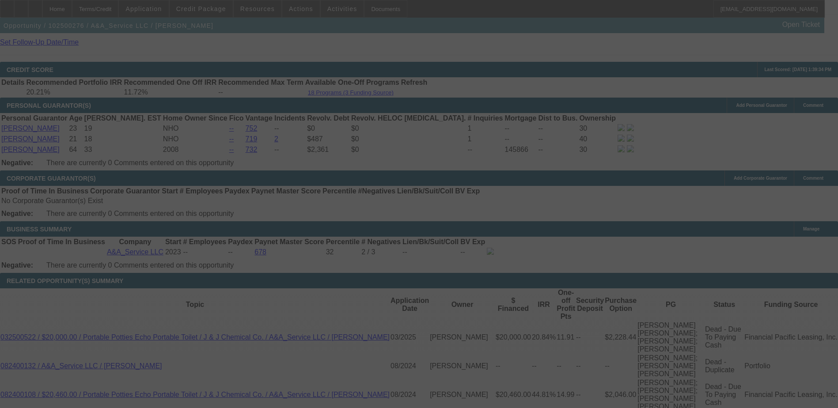
select select "6"
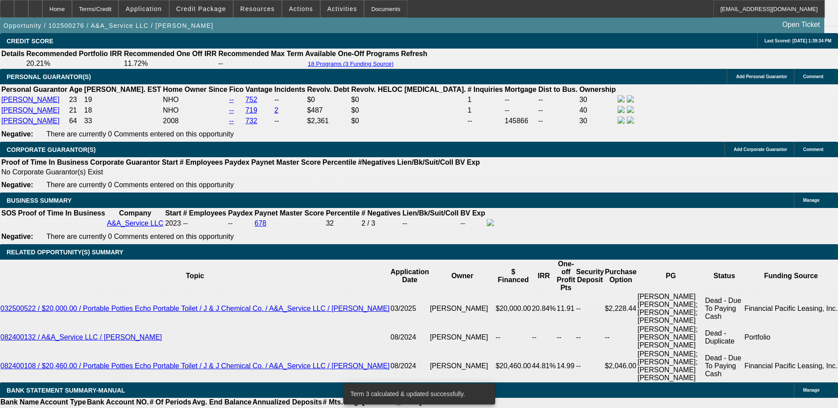
scroll to position [1279, 0]
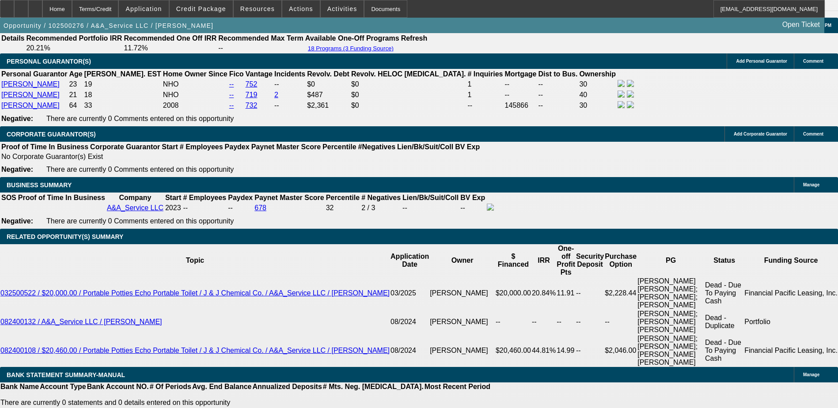
select select "3"
type input "UNKNOWN"
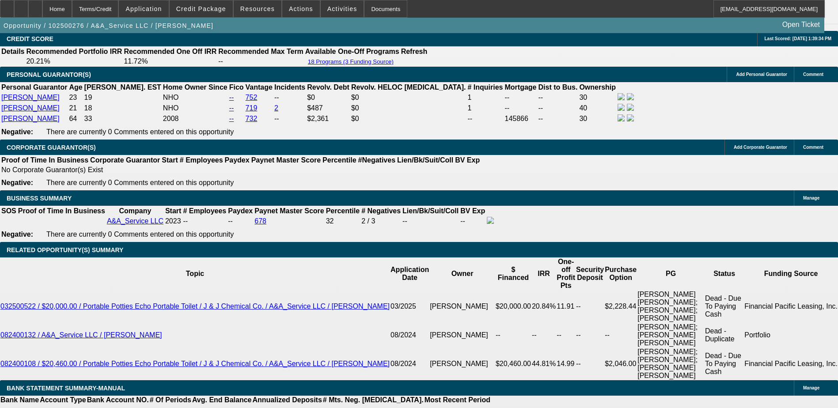
scroll to position [1191, 0]
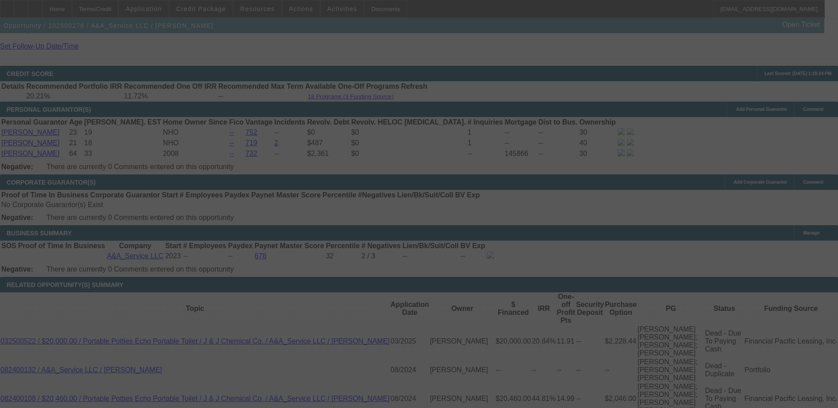
scroll to position [1279, 0]
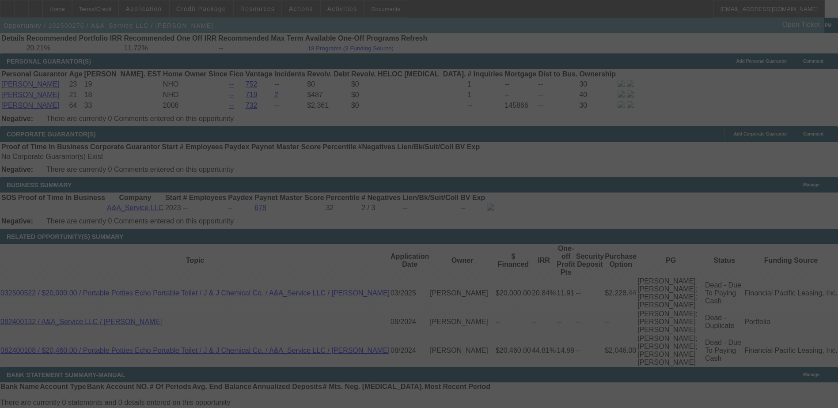
select select "0"
select select "3"
select select "0.1"
select select "6"
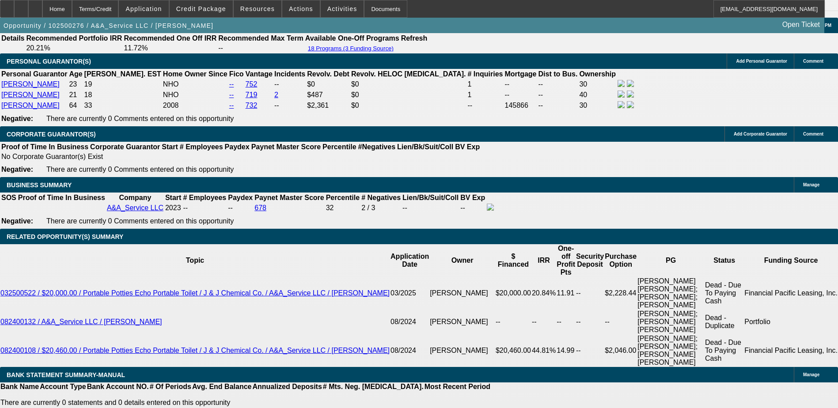
type input "UNKNOWN"
type input "10"
type input "$1,168.59"
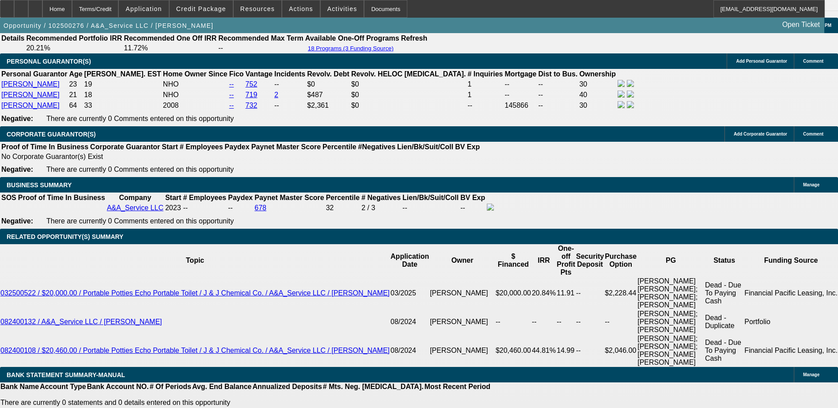
type input "10."
type input "$940.16"
type input "10.9"
type input "$1,193.09"
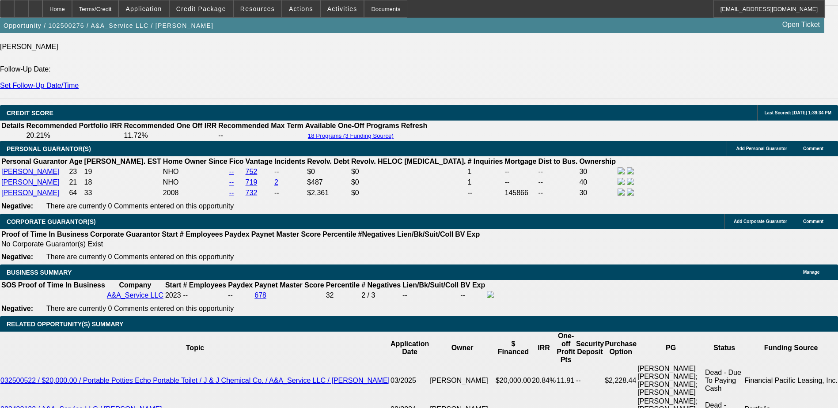
scroll to position [1191, 0]
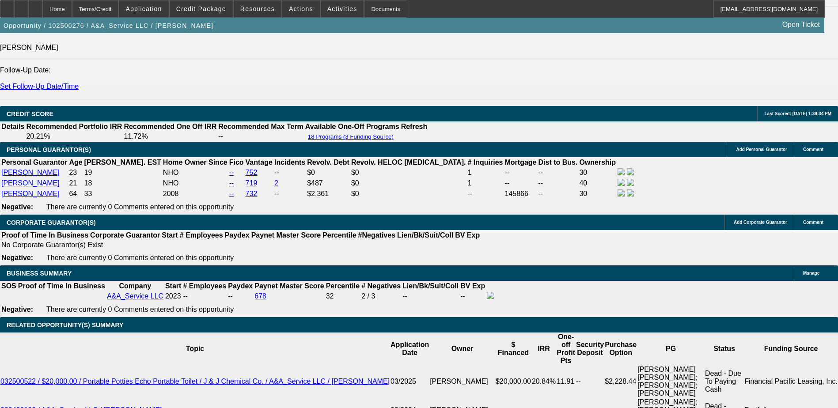
type input "10.9"
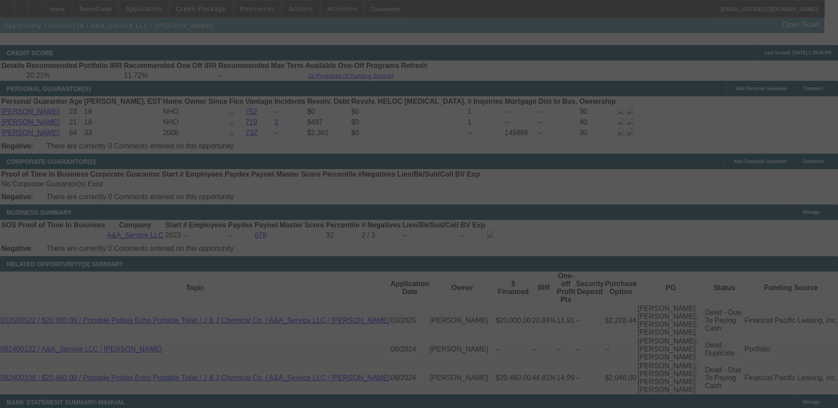
scroll to position [1279, 0]
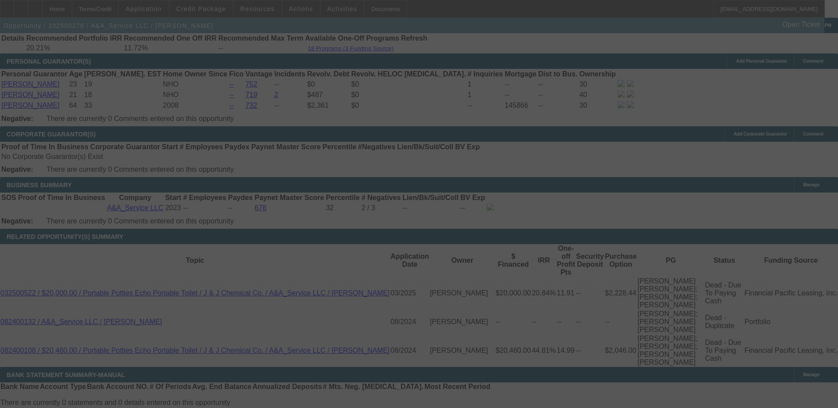
select select "0"
select select "3"
select select "0.1"
select select "6"
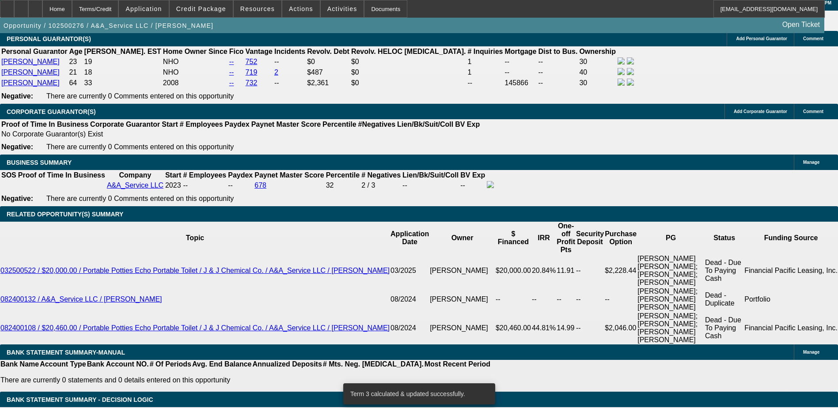
scroll to position [1323, 0]
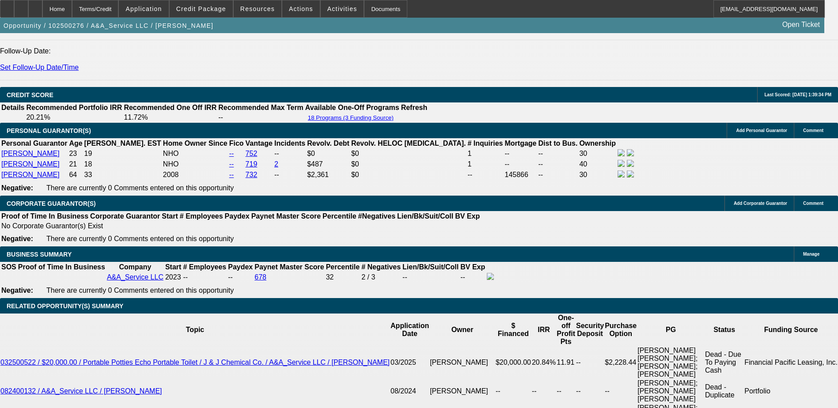
scroll to position [1191, 0]
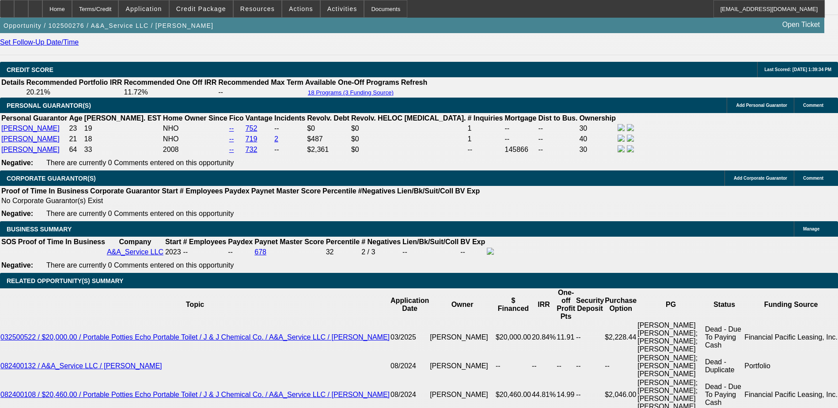
scroll to position [1323, 0]
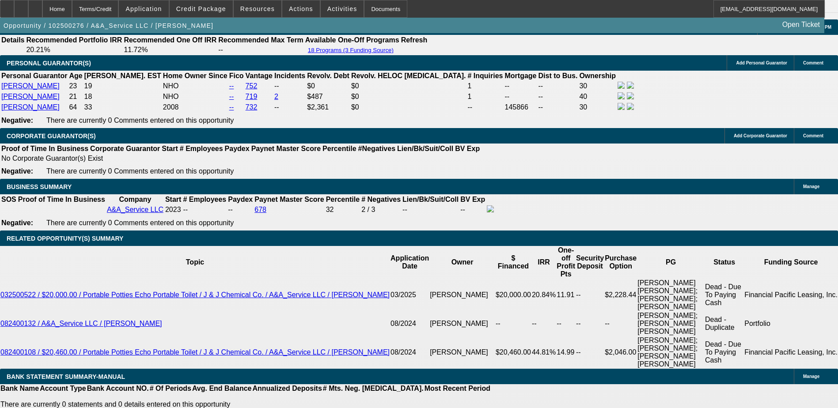
scroll to position [1191, 0]
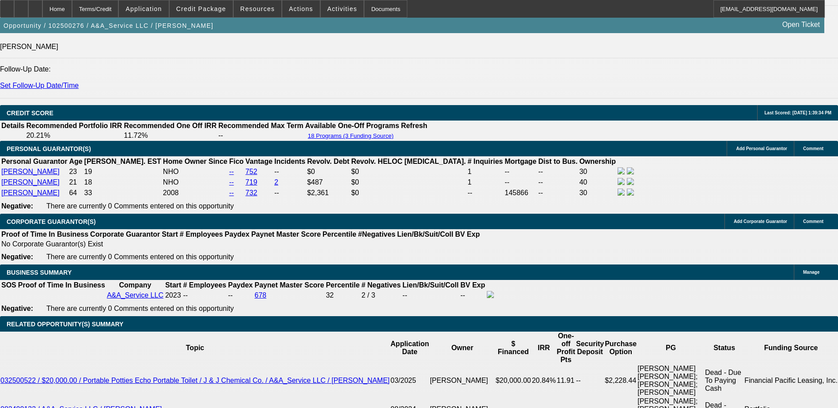
scroll to position [1235, 0]
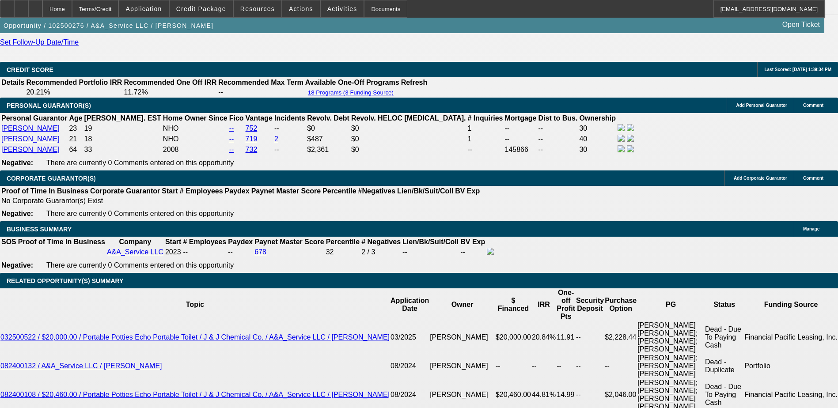
scroll to position [1147, 0]
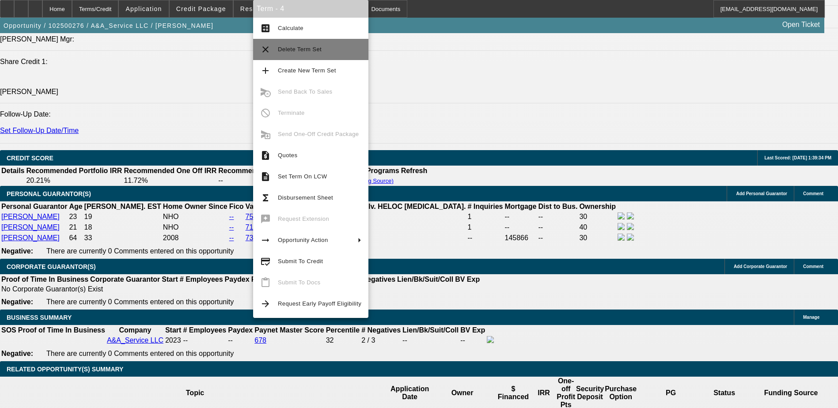
click at [292, 54] on span "Delete Term Set" at bounding box center [319, 49] width 83 height 11
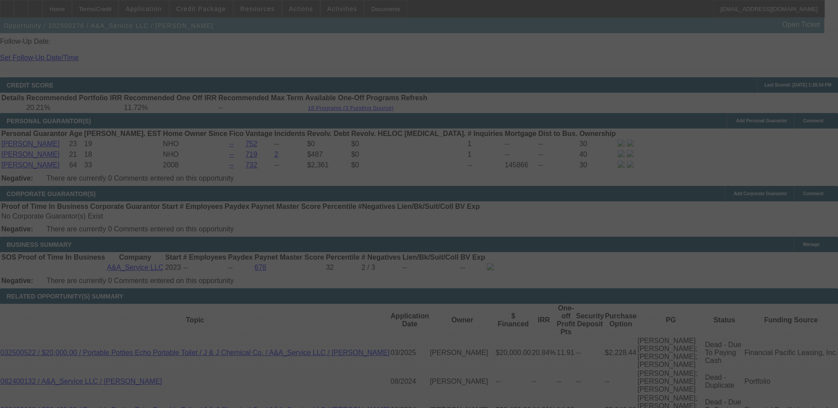
scroll to position [1235, 0]
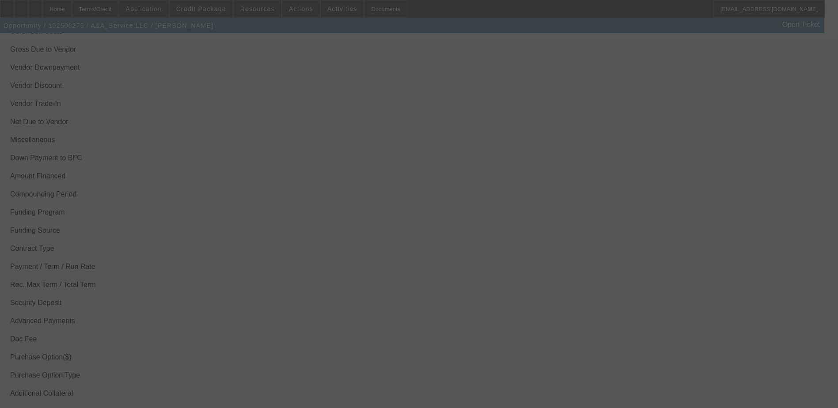
scroll to position [1224, 0]
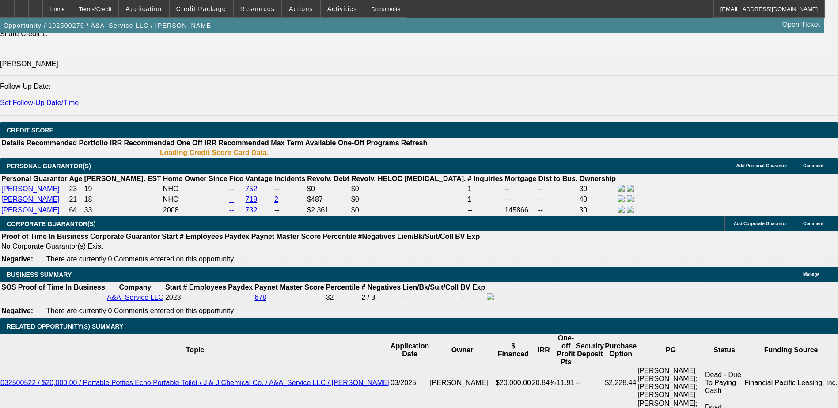
select select "0"
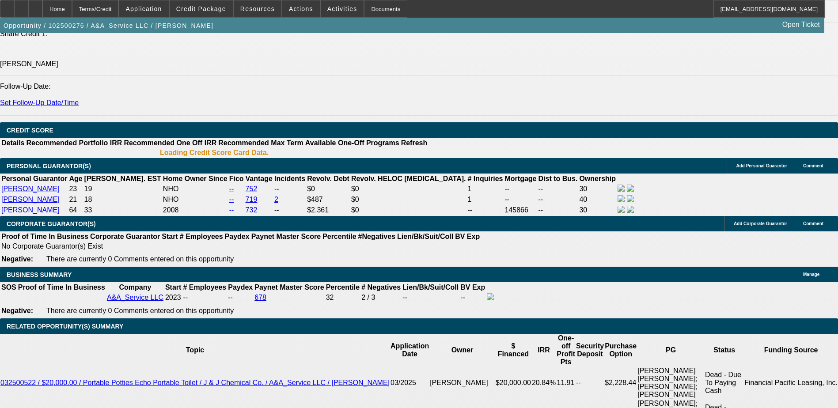
select select "0.1"
select select "0"
select select "0.1"
select select "0"
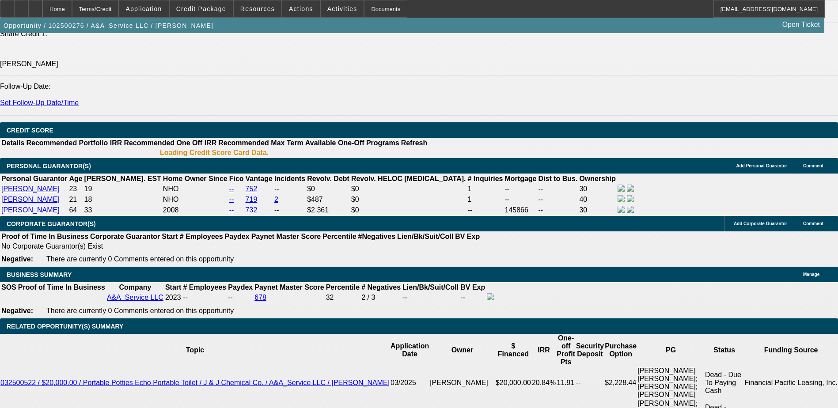
select select "2"
select select "0.1"
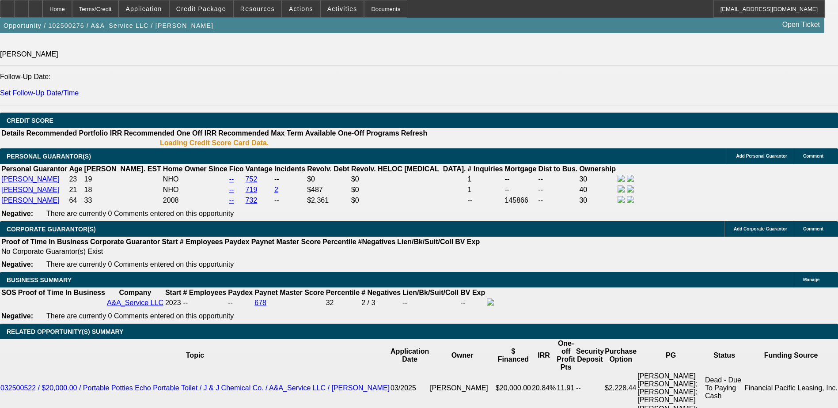
select select "1"
select select "6"
select select "1"
select select "3"
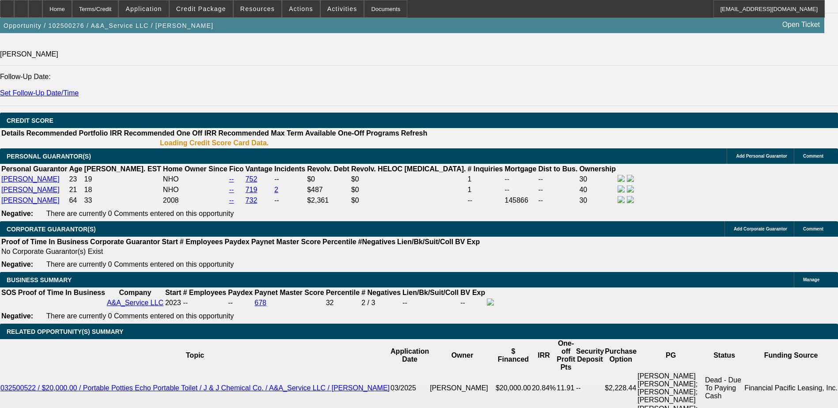
select select "6"
select select "1"
select select "2"
select select "4"
select select "1"
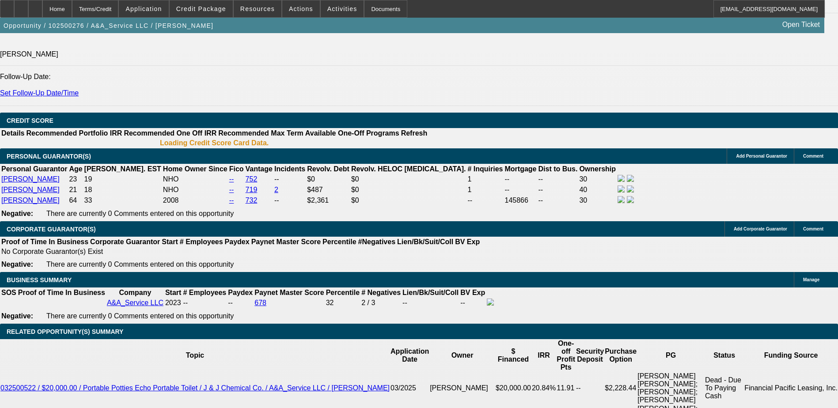
select select "2"
select select "4"
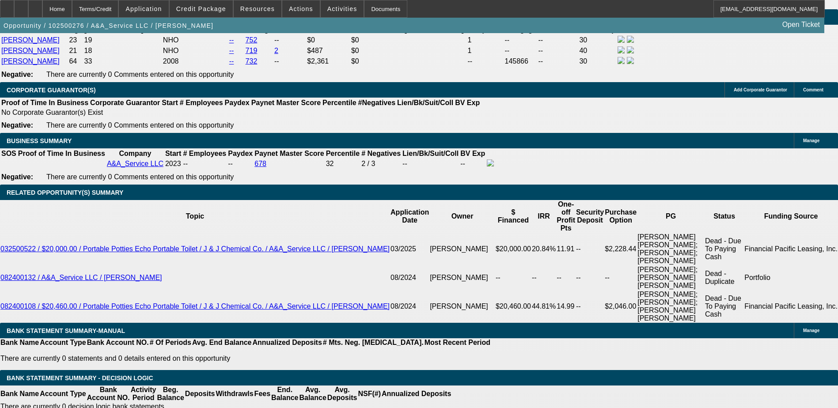
scroll to position [1279, 0]
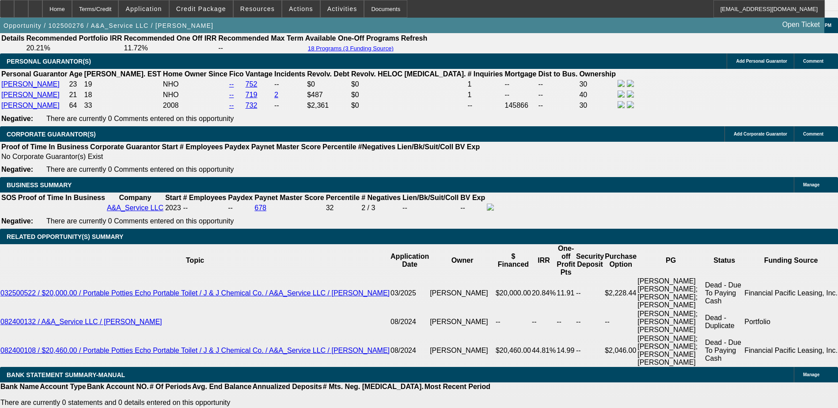
type input "UNKNOWN"
type input "11."
type input "$1,195.83"
type input "11.2"
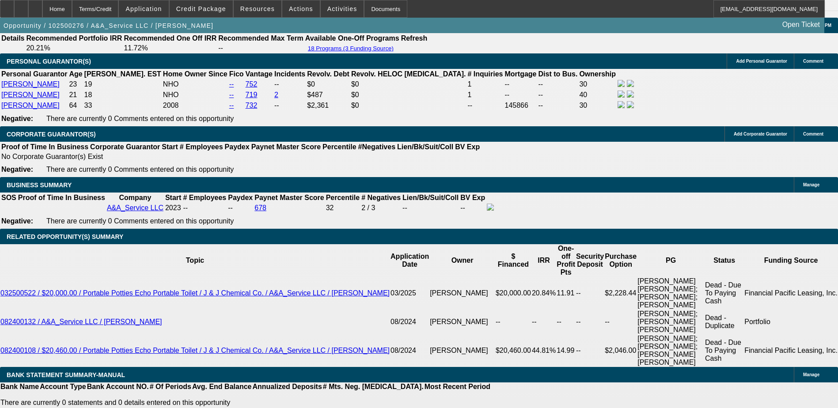
type input "$1,201.33"
type input "11."
type input "$1,195.83"
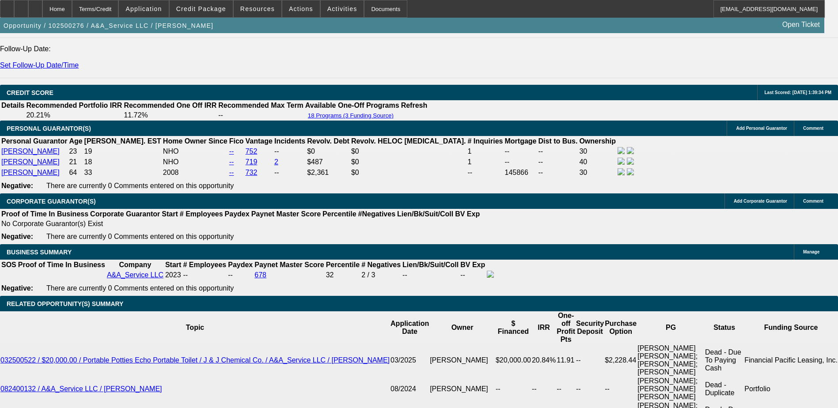
scroll to position [1191, 0]
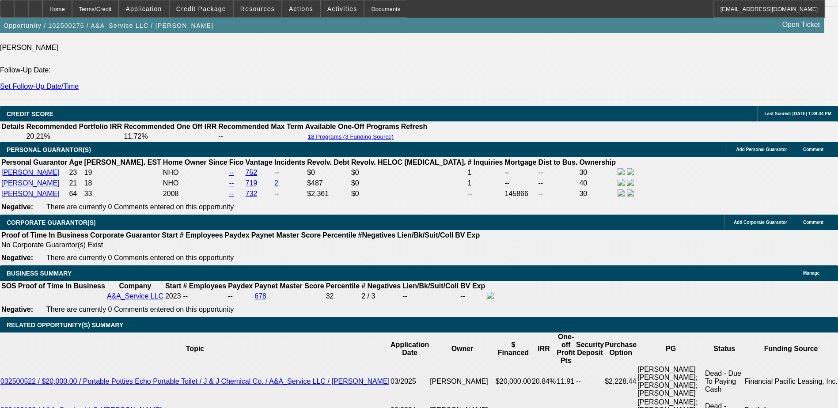
type input "11."
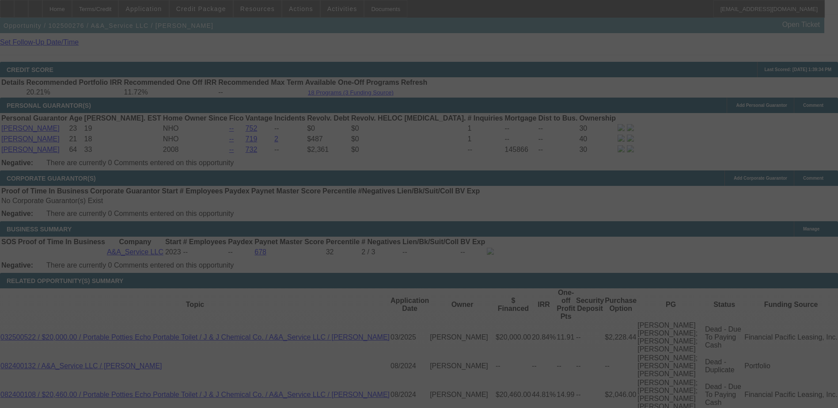
scroll to position [1279, 0]
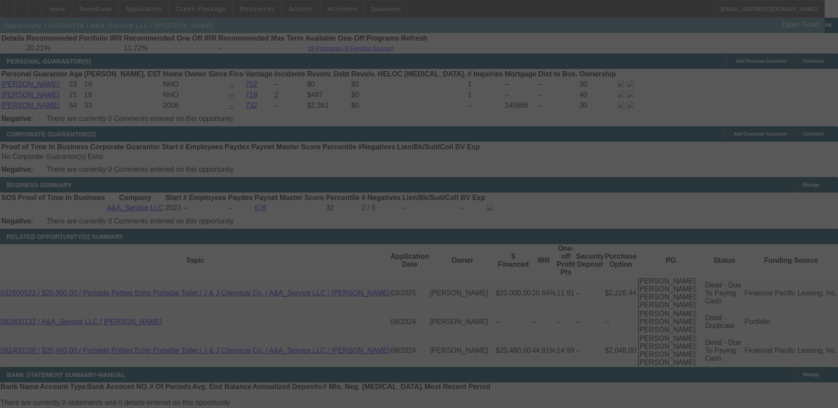
select select "0"
select select "3"
select select "0.1"
select select "6"
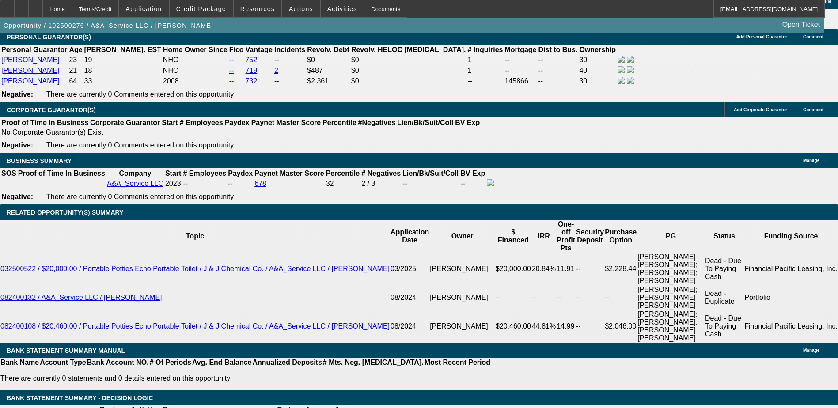
scroll to position [1323, 0]
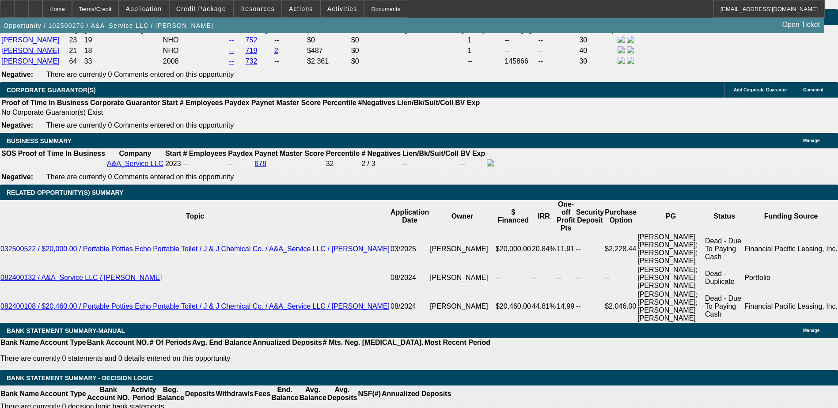
type input "UNKNOWN"
type input "11."
type input "$1,195.83"
type input "11.3"
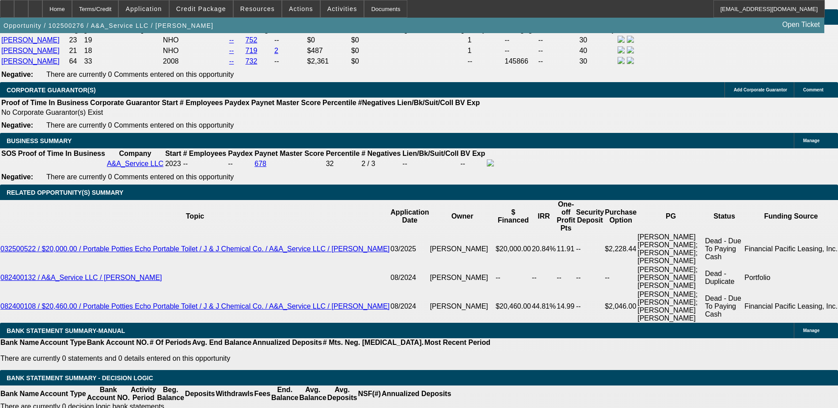
type input "$1,204.08"
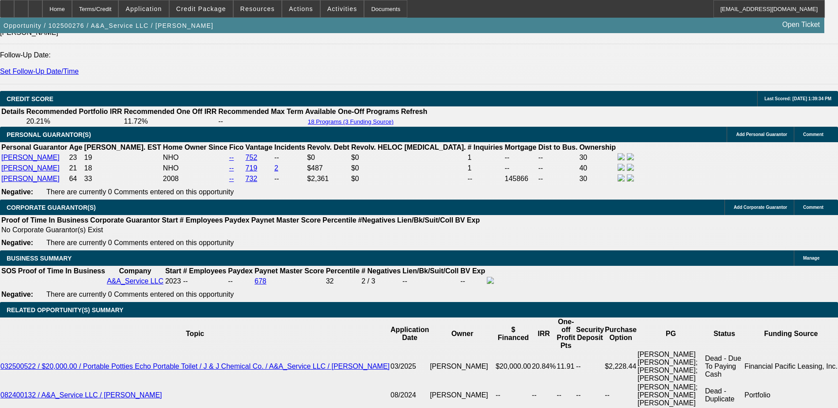
scroll to position [1147, 0]
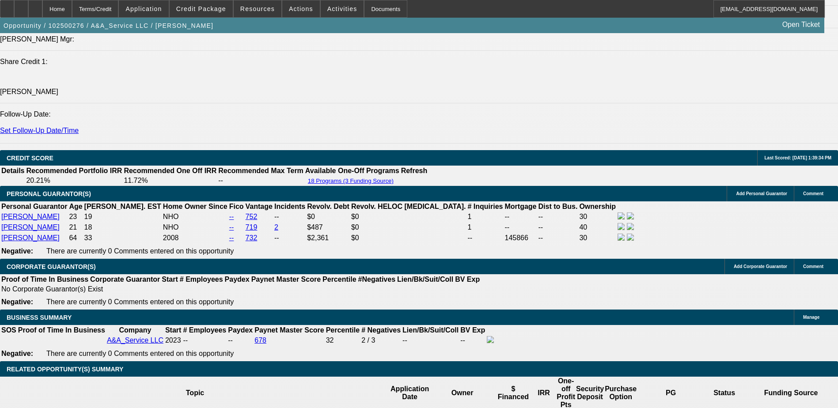
type input "11.3"
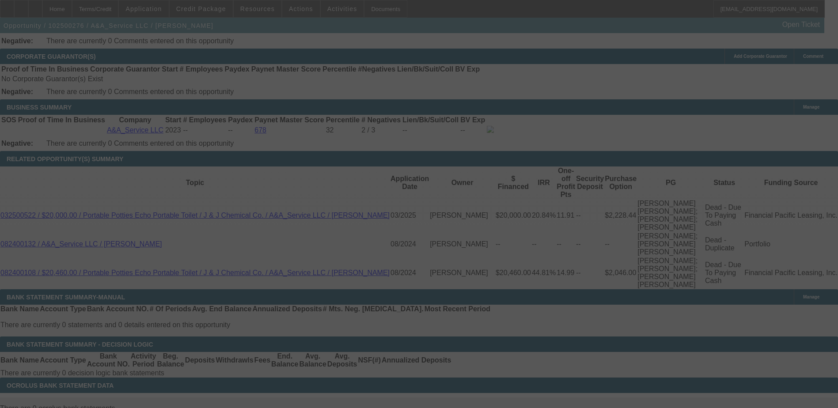
scroll to position [1412, 0]
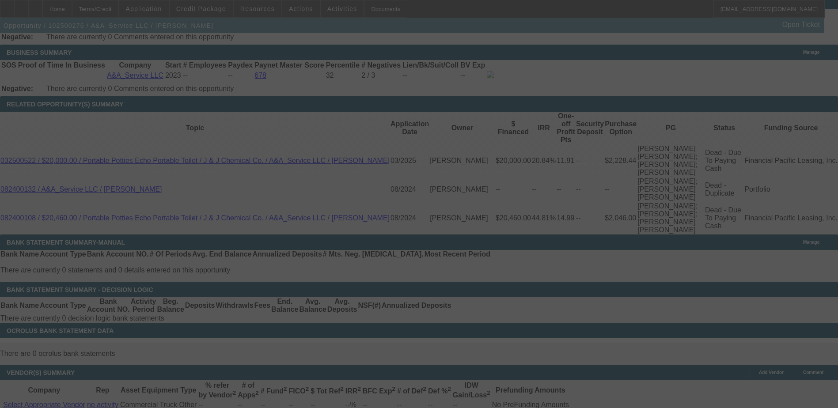
select select "0"
select select "2"
select select "0.1"
select select "4"
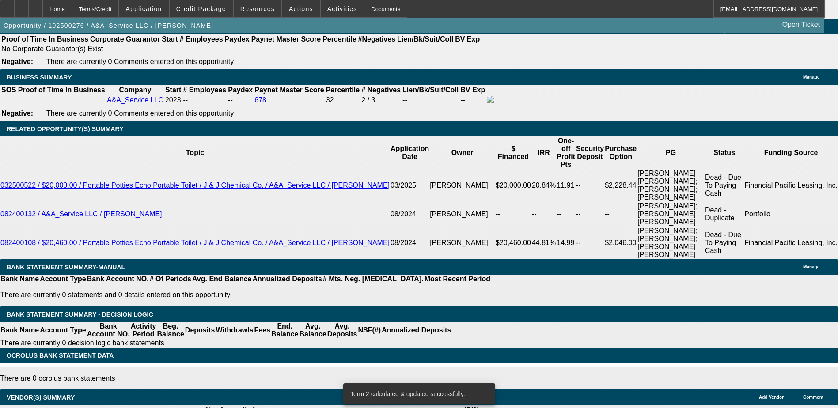
scroll to position [1368, 0]
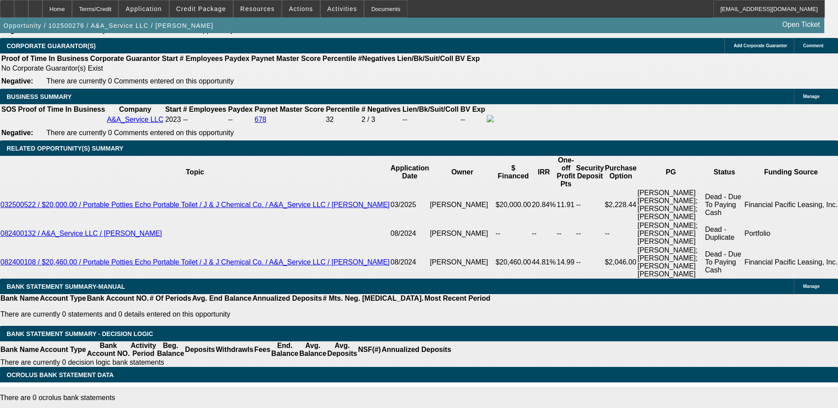
type input "UNKNOWN"
type input "11."
type input "$1,195.83"
type input "11.8"
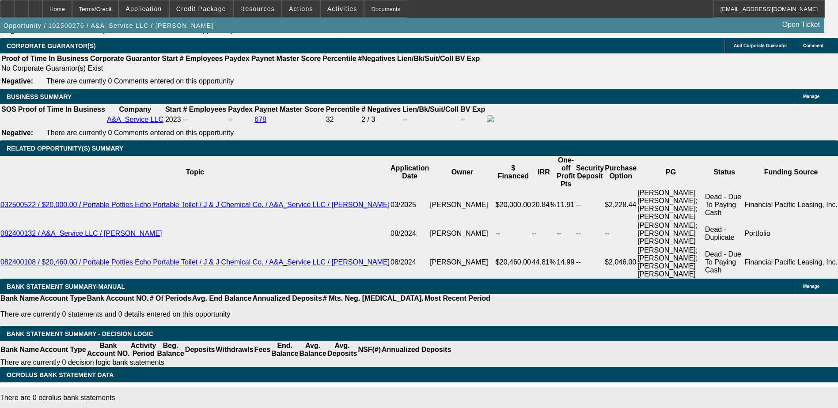
type input "$1,217.89"
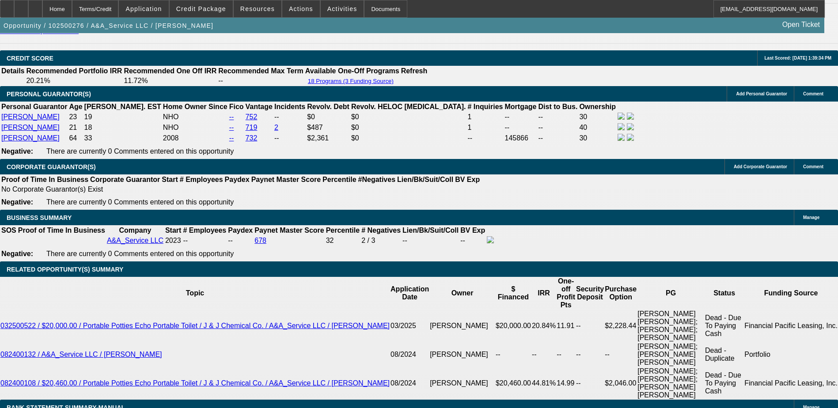
scroll to position [1191, 0]
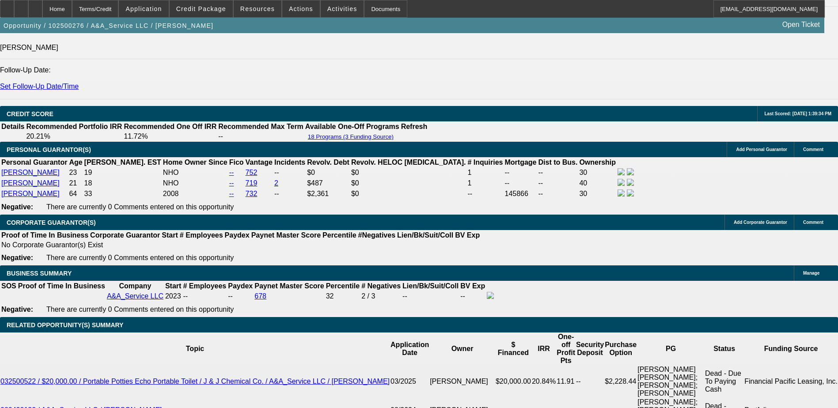
type input "11.8"
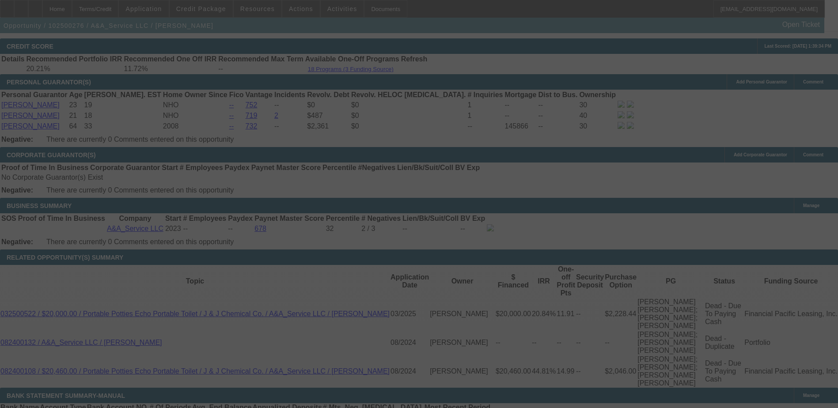
scroll to position [1279, 0]
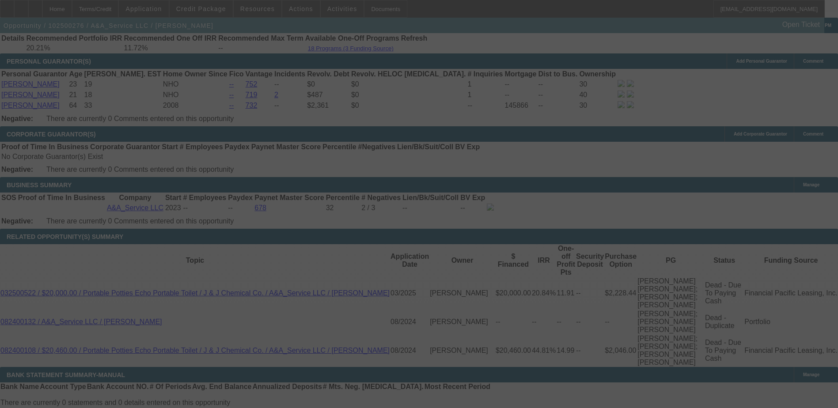
select select "0"
select select "2"
select select "0.1"
select select "4"
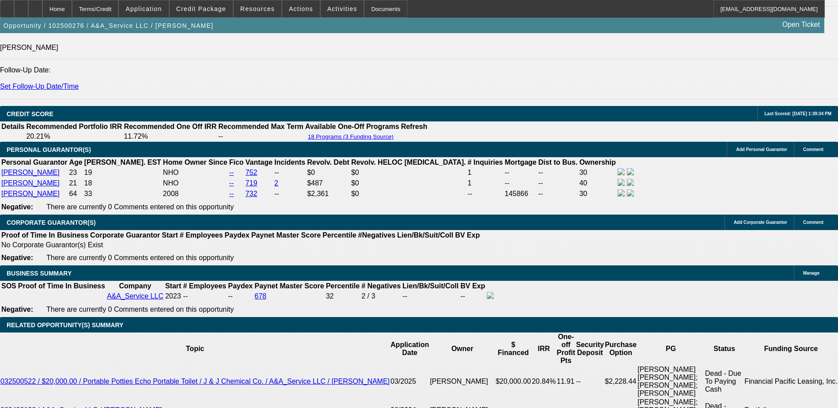
scroll to position [1235, 0]
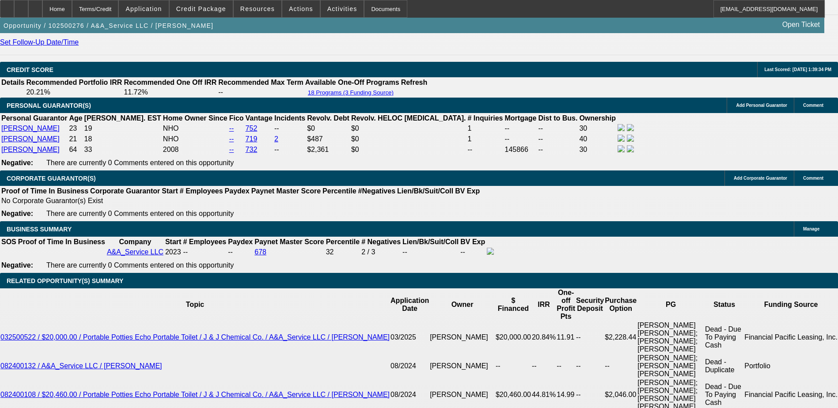
type input "11."
type input "UNKNOWN"
type input "11.1"
type input "$1,198.58"
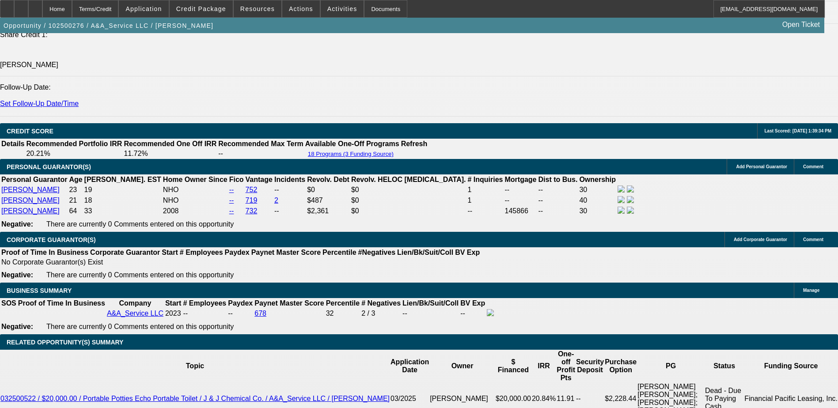
scroll to position [1103, 0]
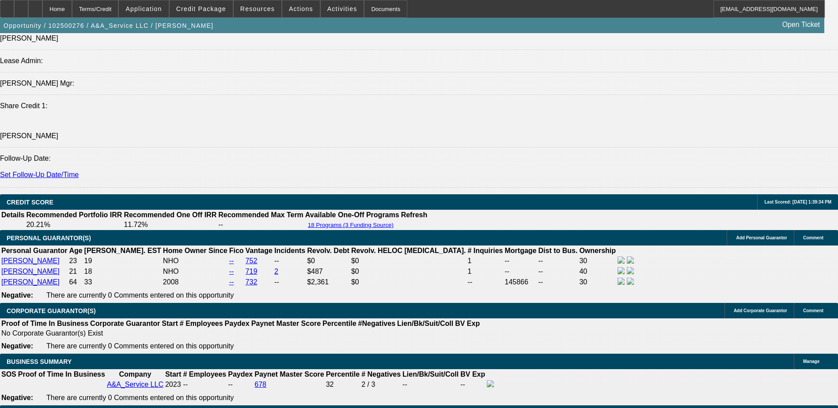
type input "11.1"
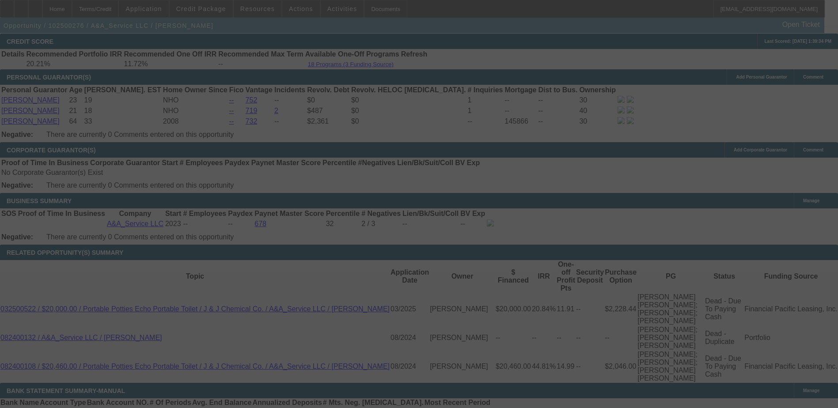
scroll to position [1279, 0]
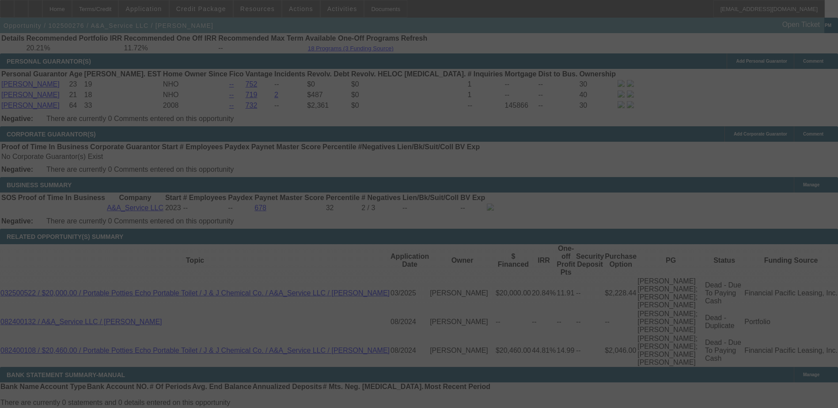
select select "0"
select select "3"
select select "0.1"
select select "6"
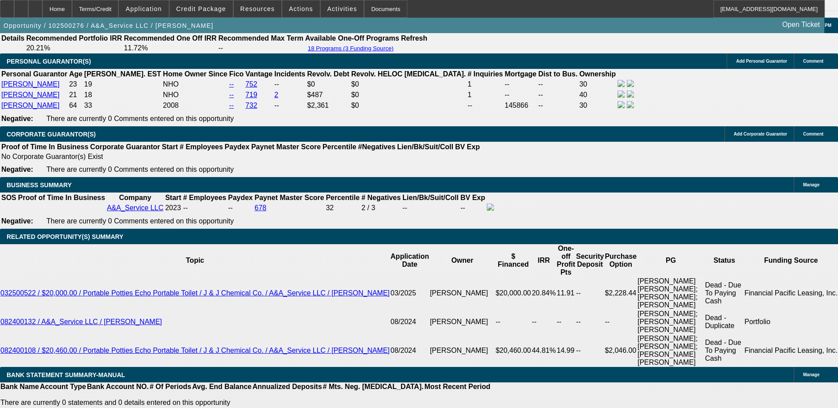
type input "UNKNOWN"
type input "11."
type input "$1,195.83"
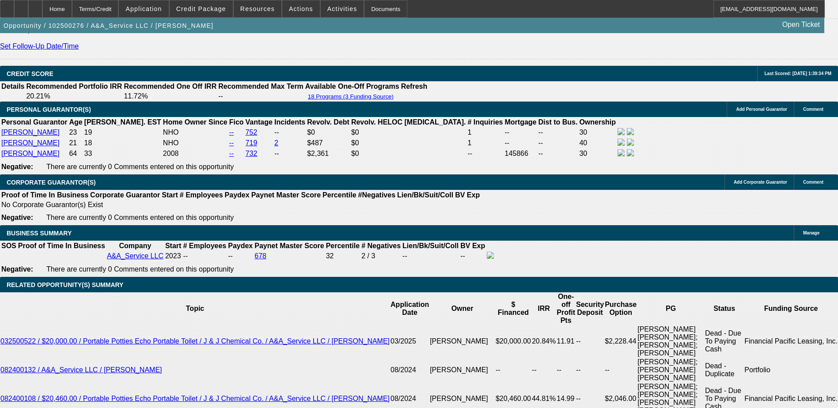
scroll to position [1147, 0]
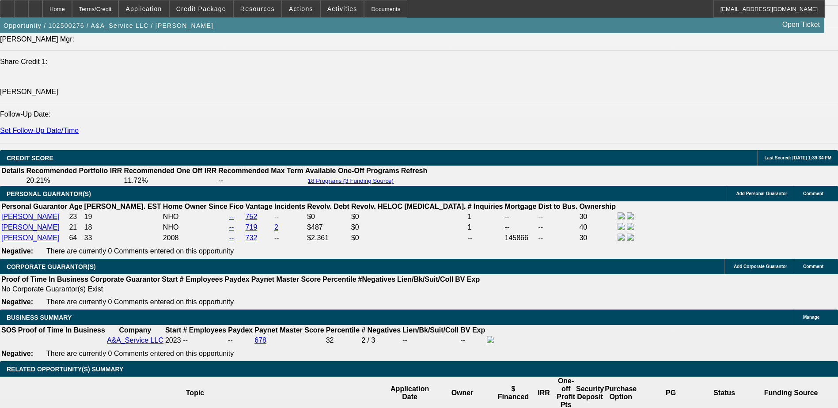
type input "11."
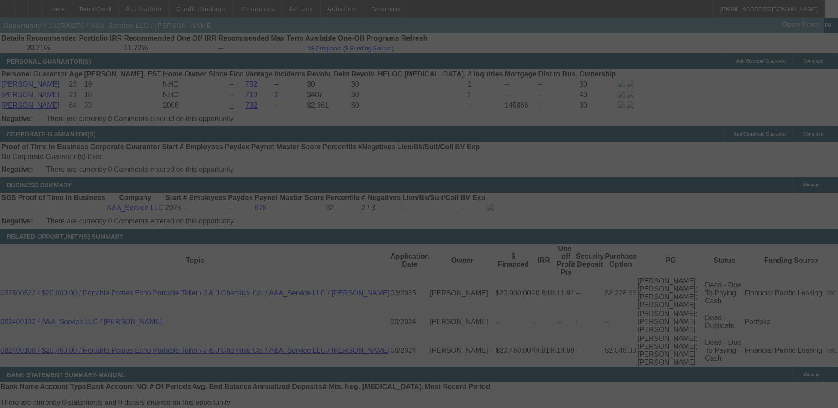
scroll to position [1235, 0]
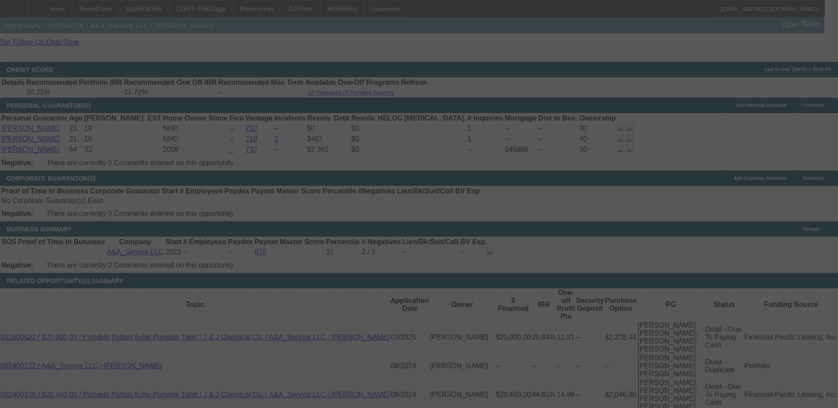
select select "0"
select select "3"
select select "0.1"
select select "6"
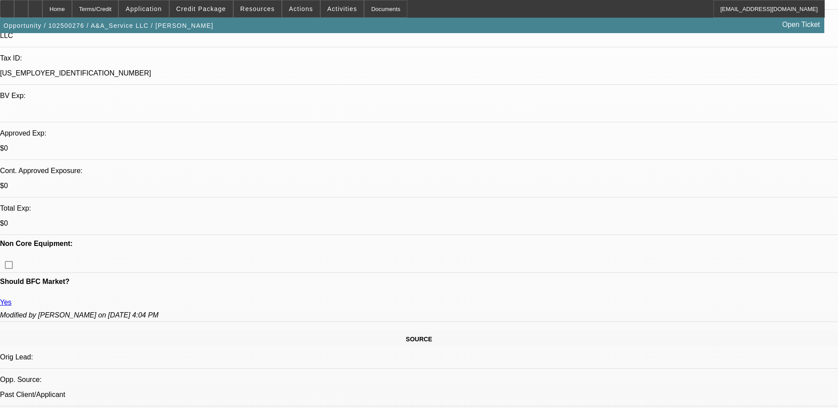
scroll to position [309, 0]
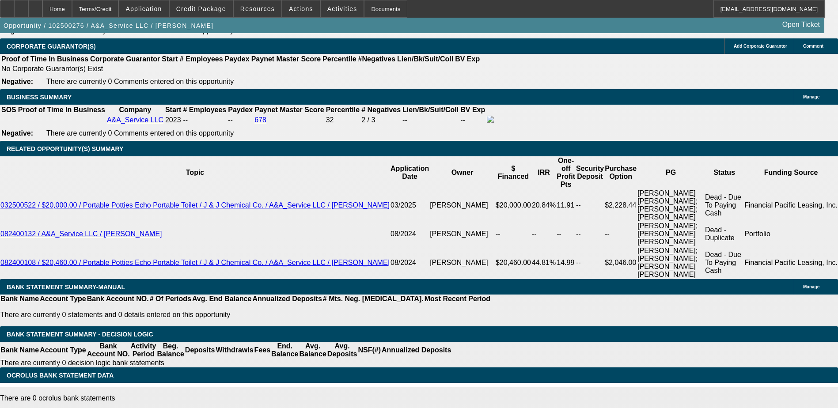
scroll to position [1369, 0]
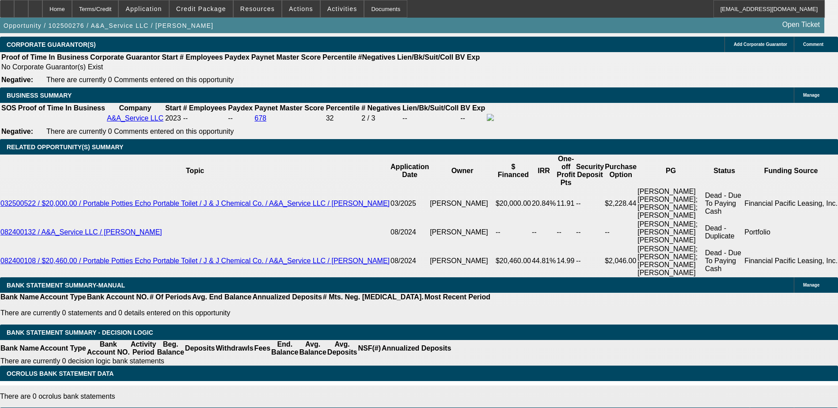
type input "1"
type input "UNKNOWN"
type input "$940.16"
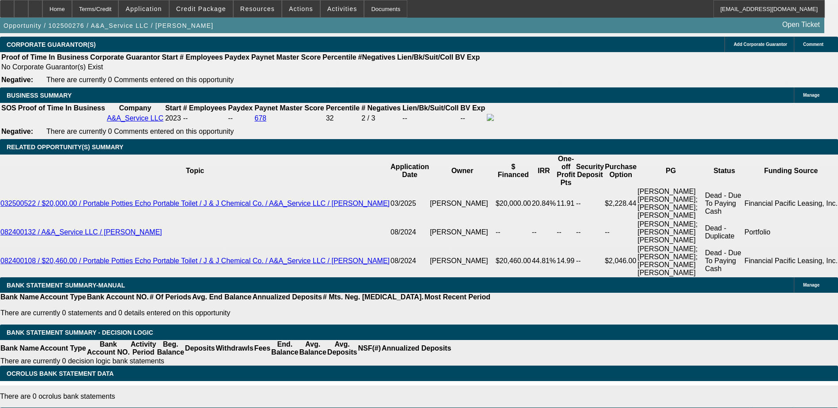
type input "16"
type input "$1,337.49"
type input "16"
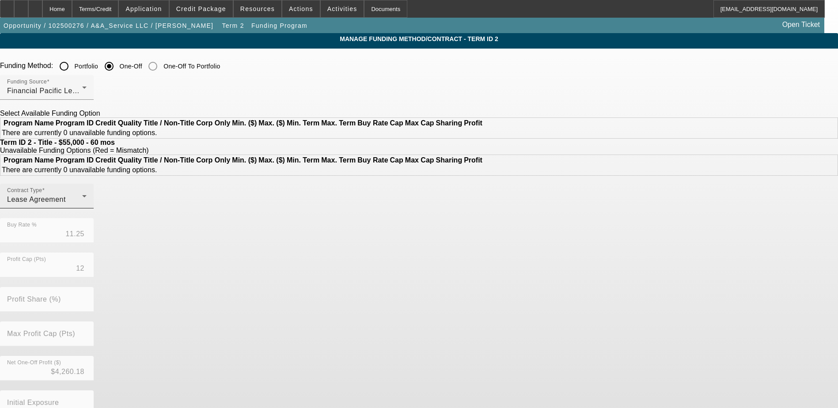
click at [82, 205] on div "Lease Agreement" at bounding box center [44, 199] width 75 height 11
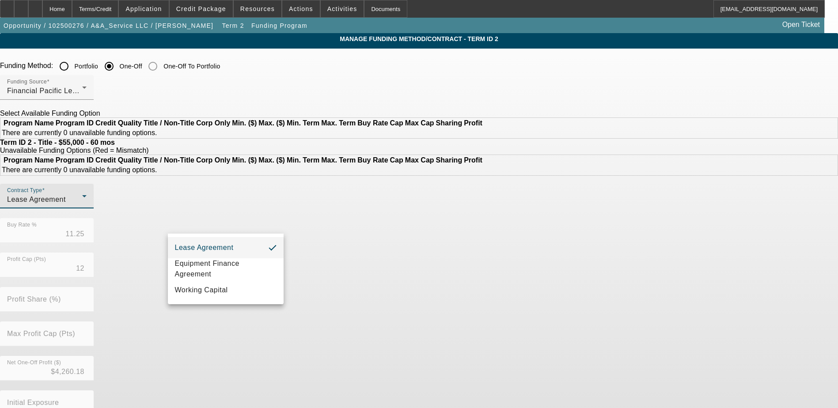
click at [238, 246] on mat-option "Lease Agreement" at bounding box center [226, 247] width 116 height 21
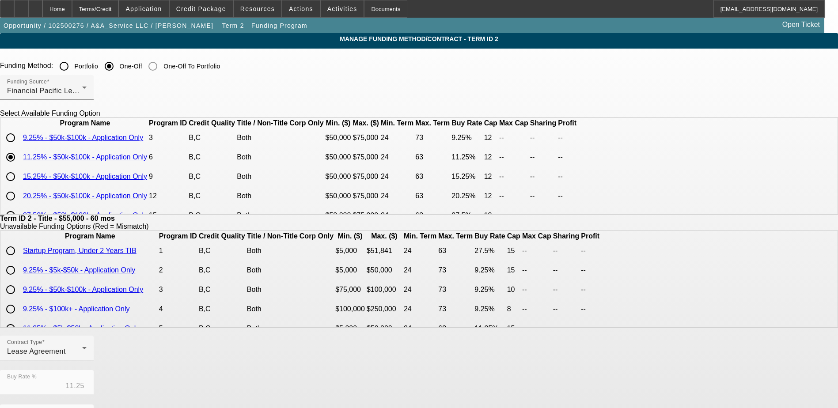
click at [19, 185] on input "radio" at bounding box center [11, 177] width 18 height 18
radio input "true"
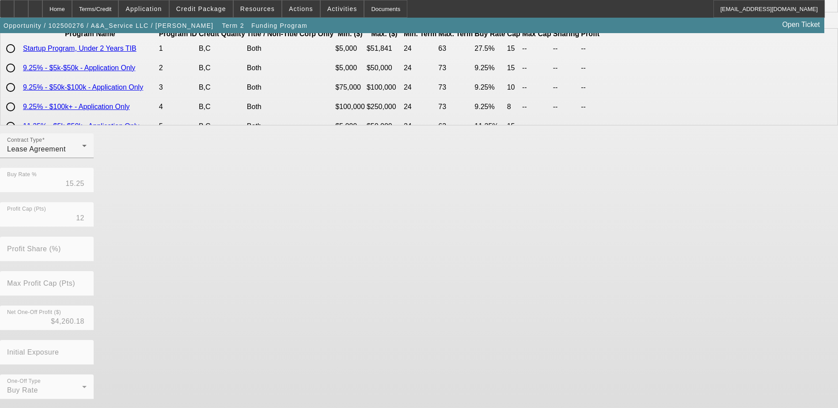
scroll to position [203, 0]
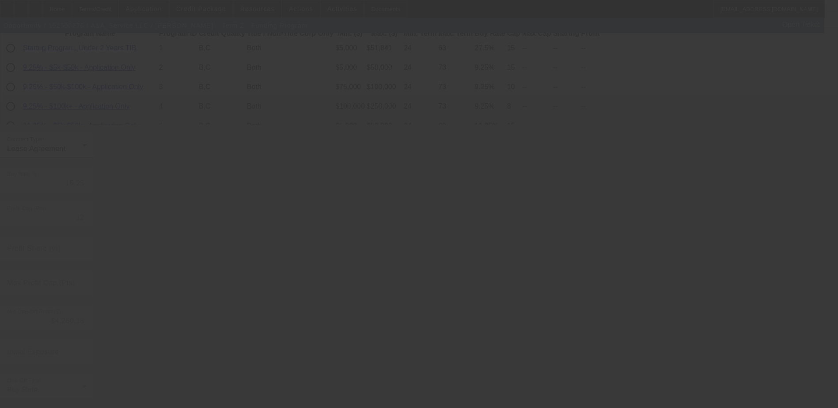
type input "11.25"
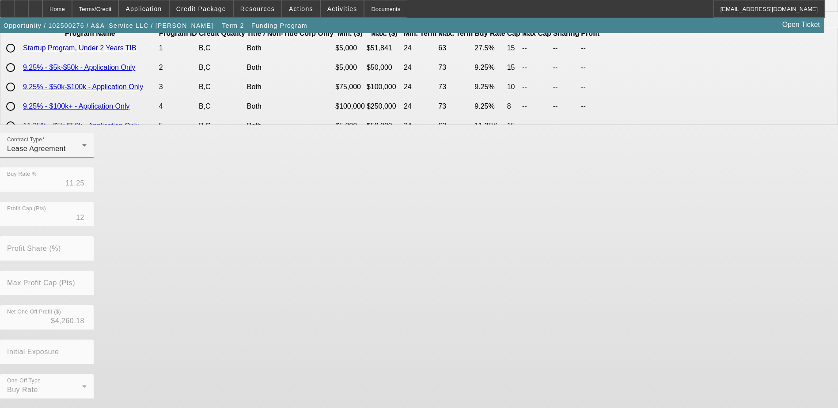
scroll to position [0, 0]
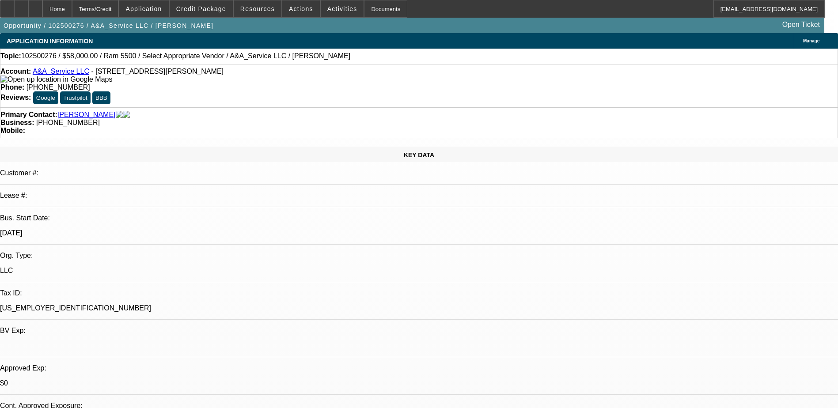
select select "0"
select select "6"
select select "0"
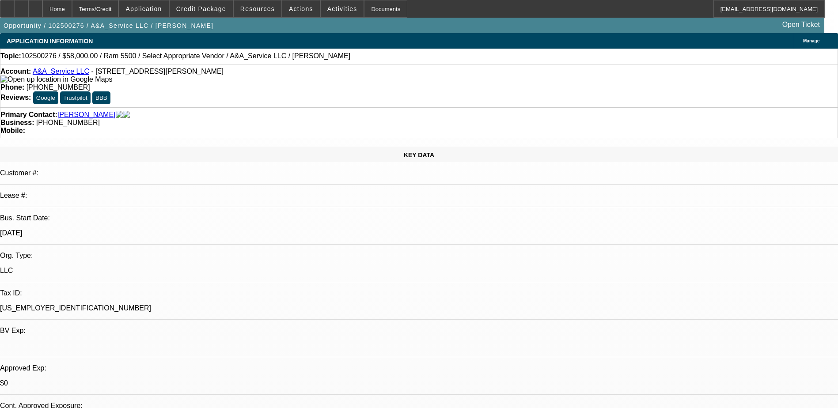
select select "0"
select select "3"
select select "0.1"
select select "6"
select select "0"
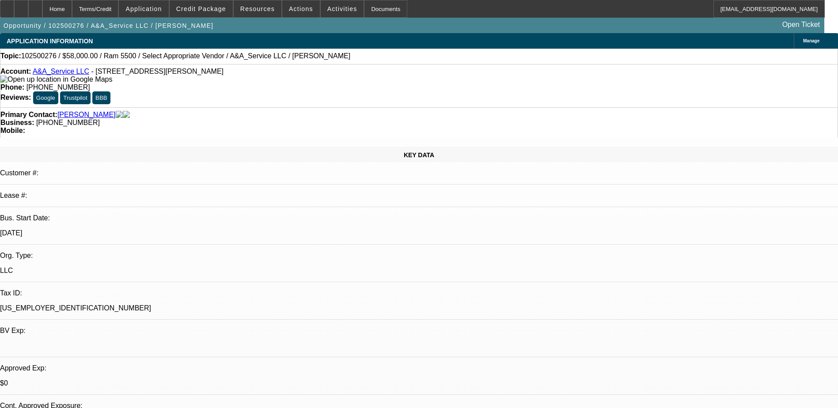
select select "0"
select select "2"
select select "0.1"
select select "4"
select select "0"
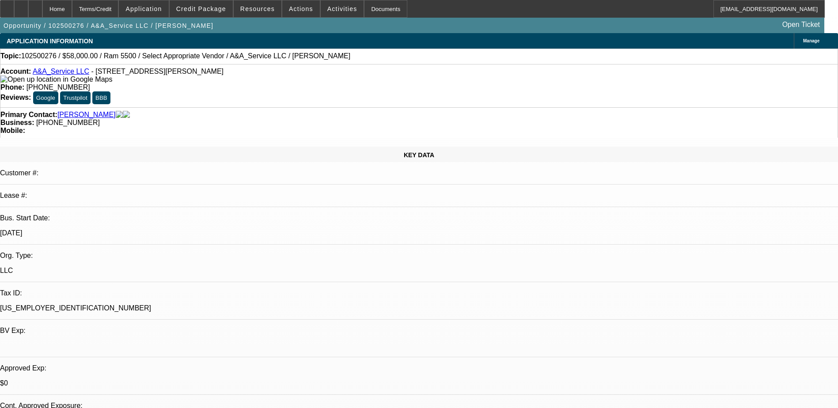
select select "2"
select select "0.1"
select select "4"
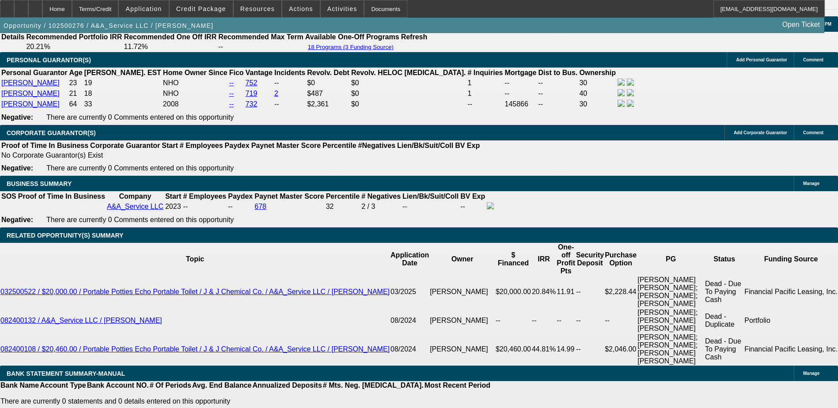
scroll to position [1331, 0]
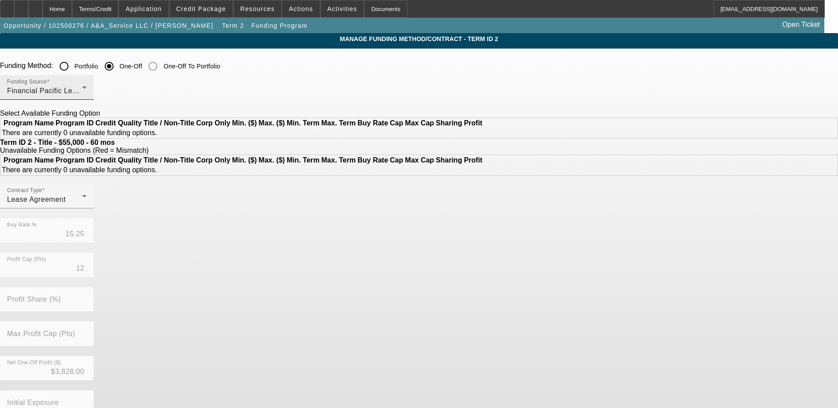
click at [107, 93] on span "Financial Pacific Leasing, Inc." at bounding box center [57, 91] width 100 height 8
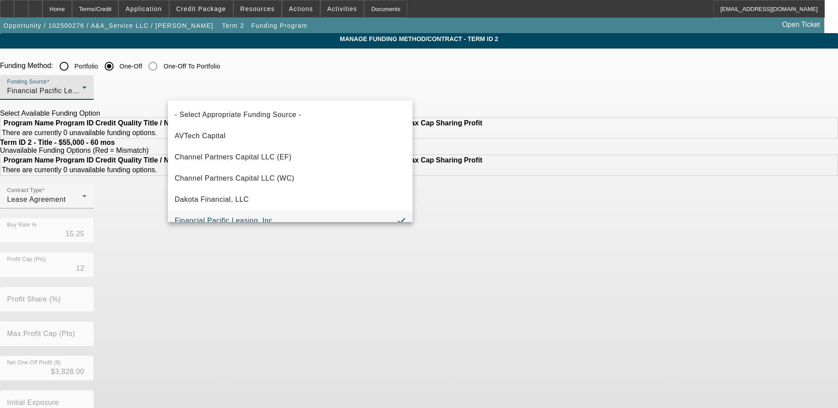
scroll to position [9, 0]
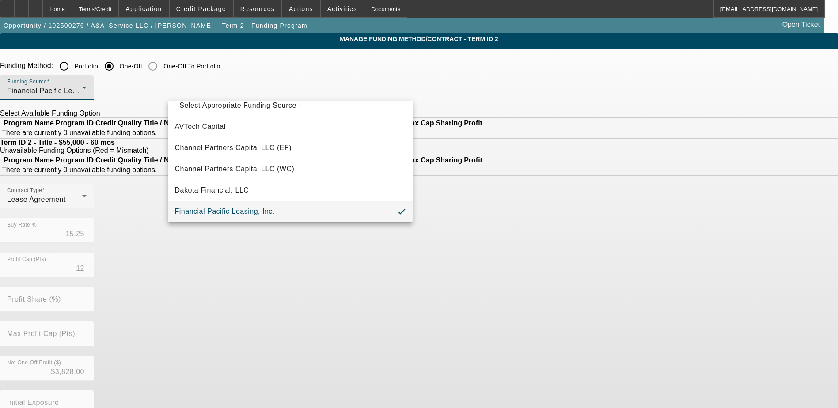
click at [244, 93] on div at bounding box center [419, 204] width 838 height 408
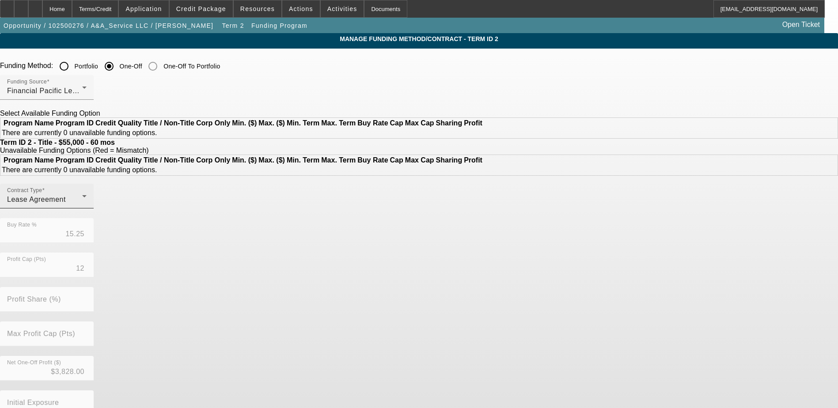
click at [82, 205] on div "Lease Agreement" at bounding box center [44, 199] width 75 height 11
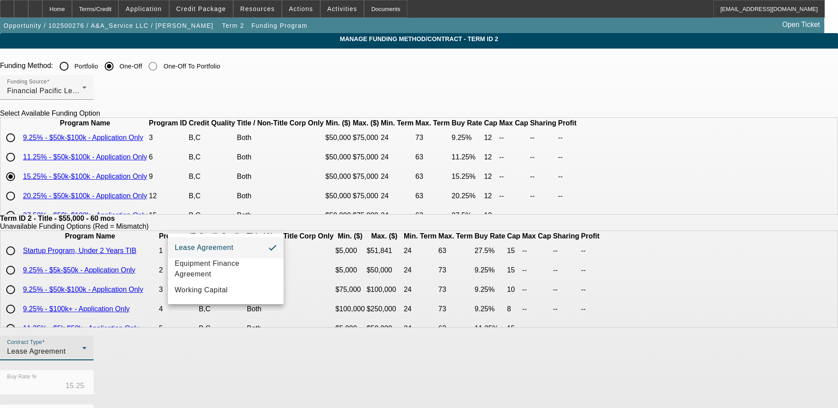
click at [181, 174] on div at bounding box center [419, 204] width 838 height 408
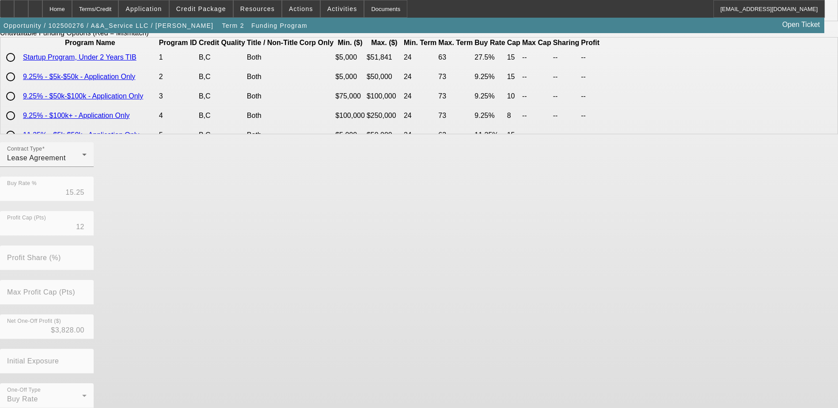
scroll to position [203, 0]
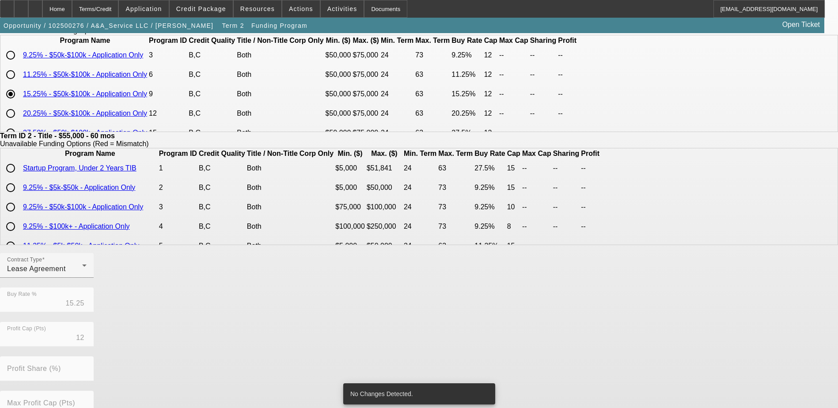
scroll to position [70, 0]
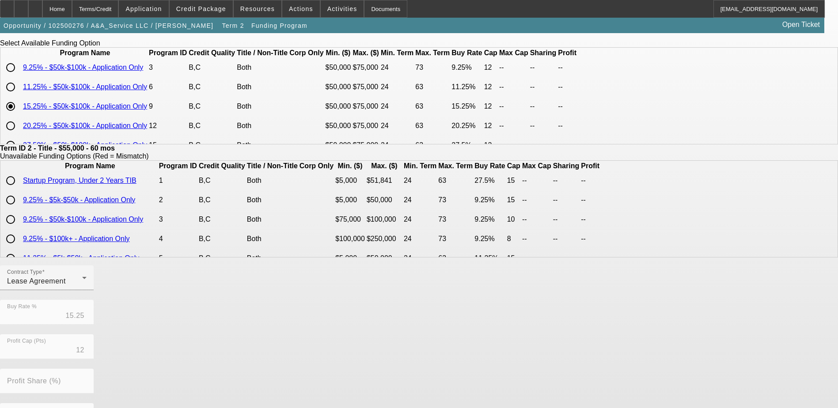
click at [19, 96] on input "radio" at bounding box center [11, 87] width 18 height 18
radio input "true"
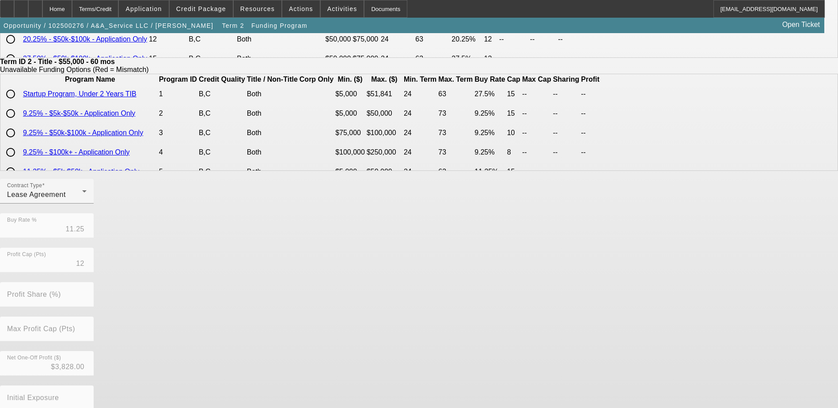
scroll to position [203, 0]
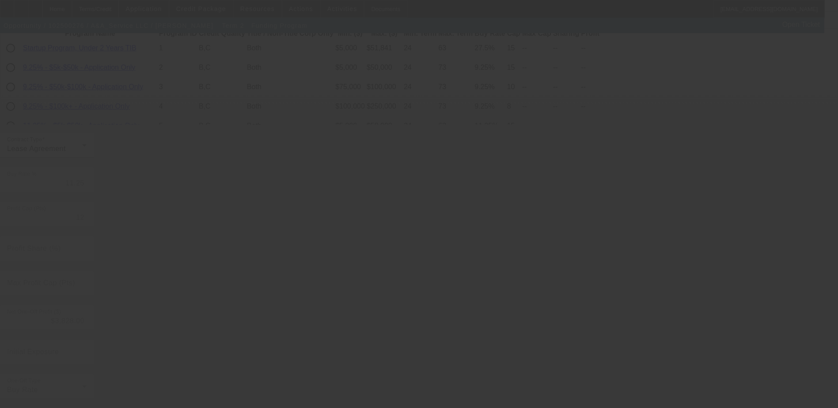
type input "15.25"
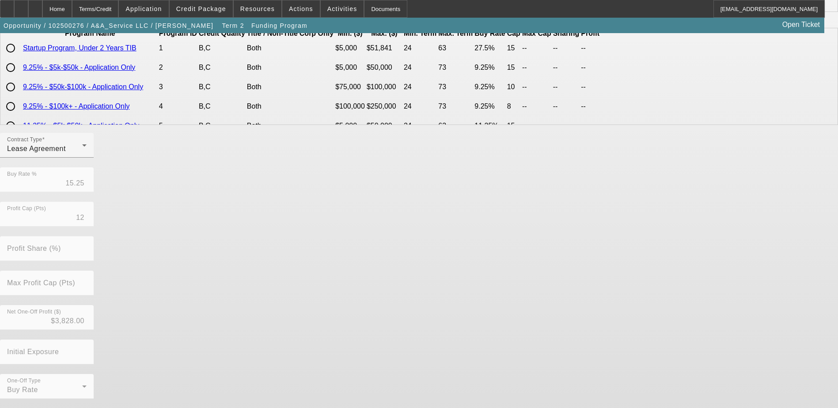
scroll to position [0, 0]
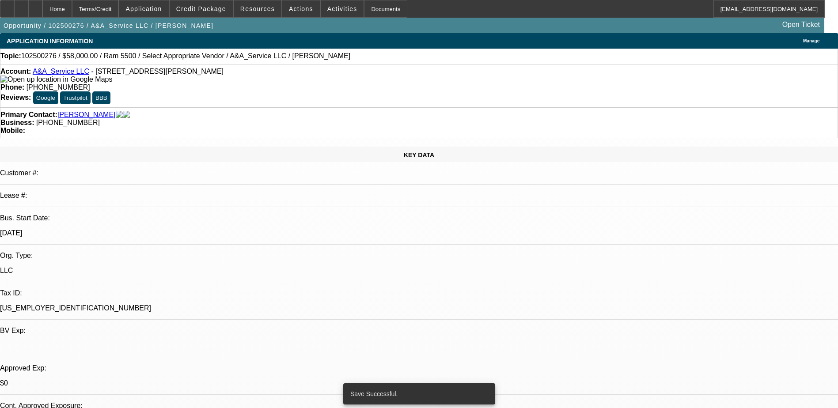
select select "0"
select select "6"
select select "0"
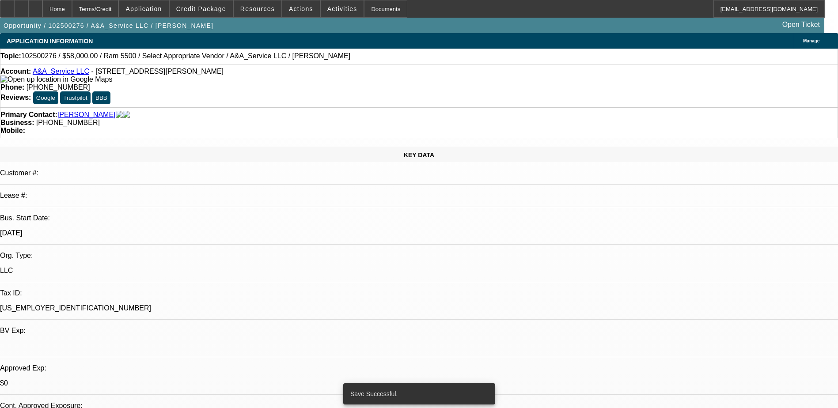
select select "0"
select select "3"
select select "0.1"
select select "6"
select select "0"
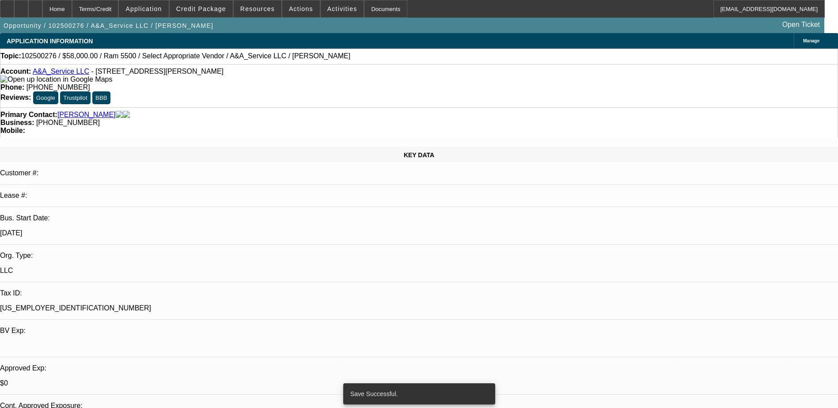
select select "0"
select select "2"
select select "0.1"
select select "4"
select select "0"
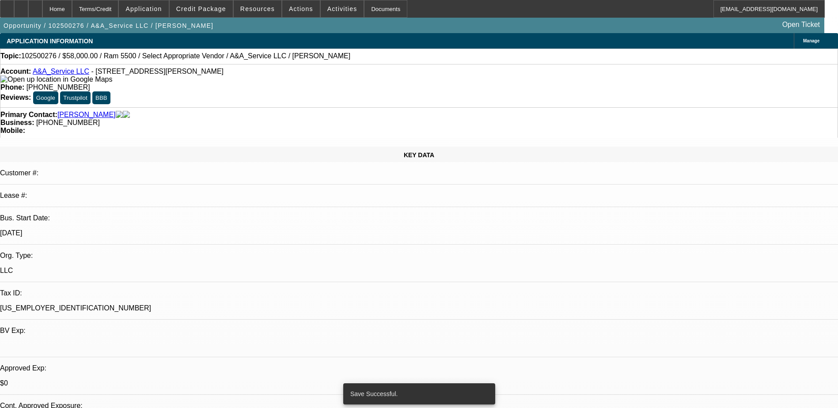
select select "2"
select select "0.1"
select select "4"
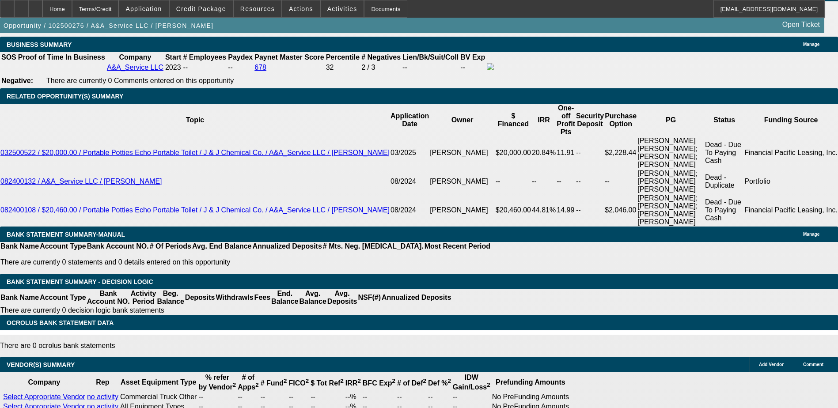
scroll to position [1375, 0]
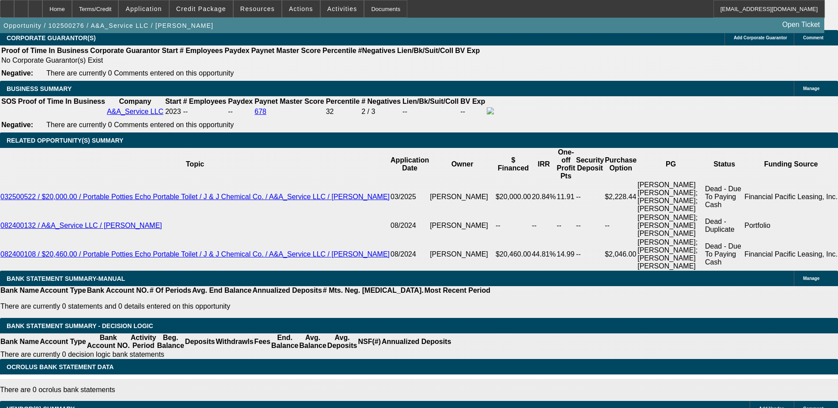
type input "UNKNOWN"
type input "1"
type input "$940.16"
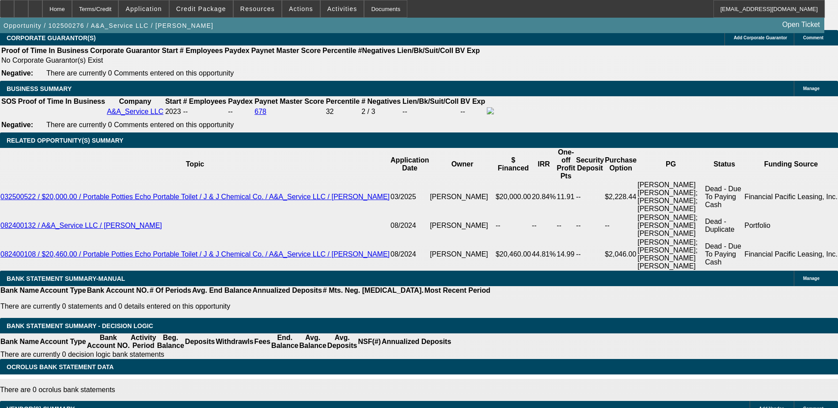
type input "12"
type input "$1,223.44"
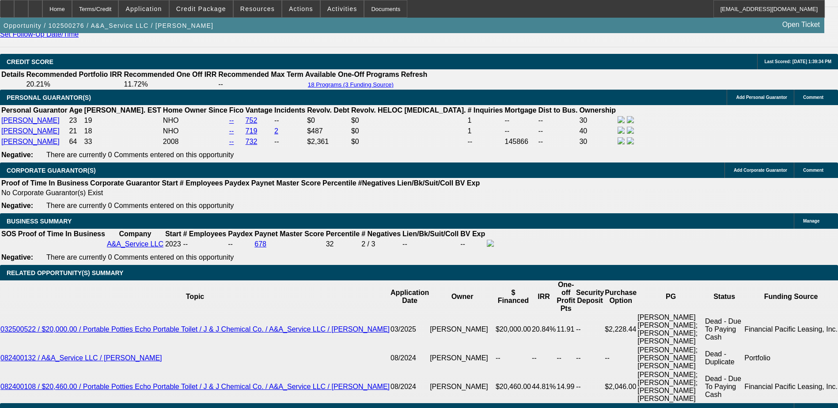
scroll to position [1155, 0]
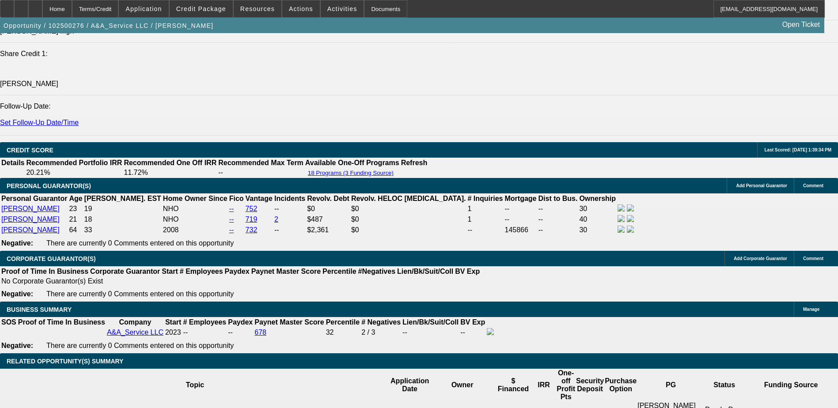
type input "12"
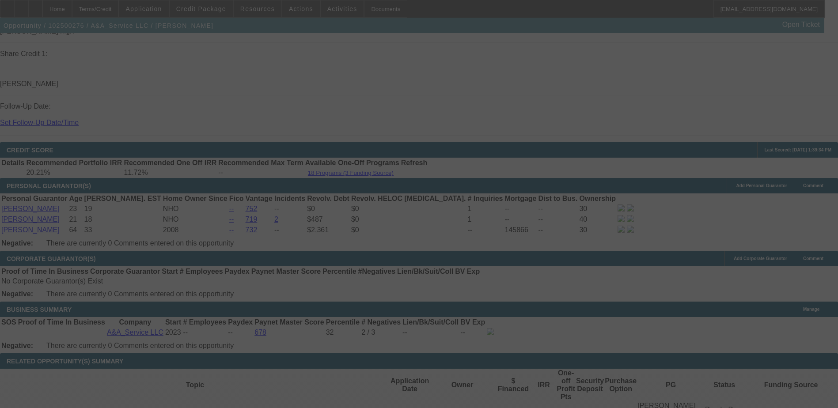
scroll to position [1199, 0]
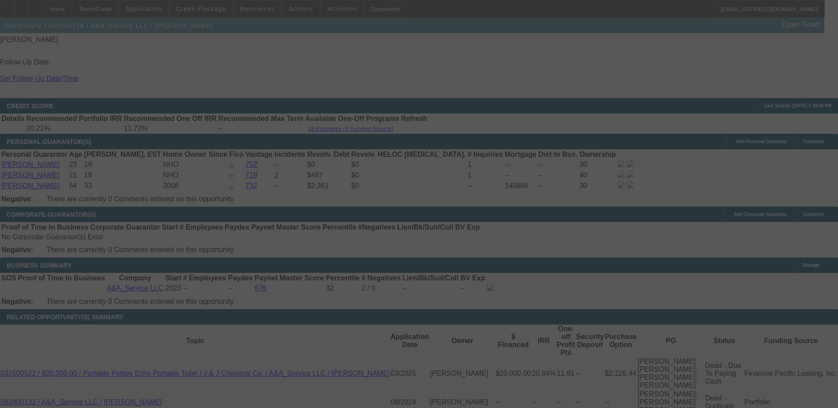
select select "0"
select select "2"
select select "0.1"
select select "4"
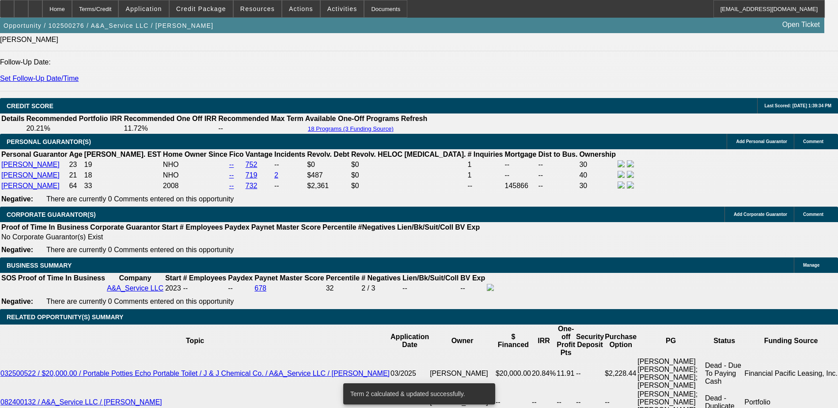
type input "12."
type input "UNKNOWN"
type input "12.1"
type input "$1,226.23"
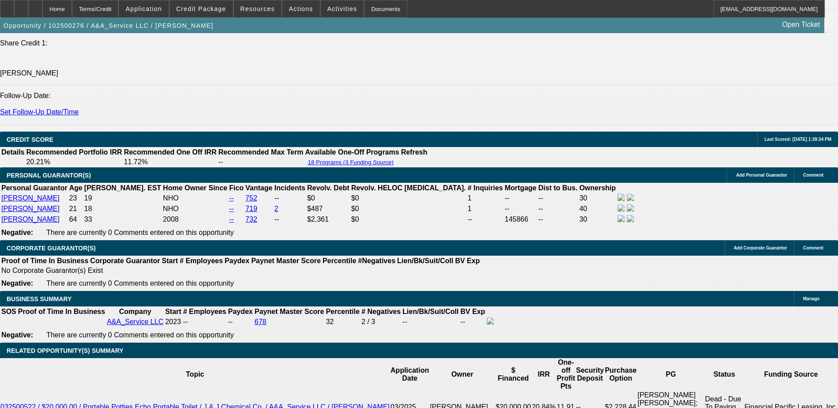
scroll to position [1111, 0]
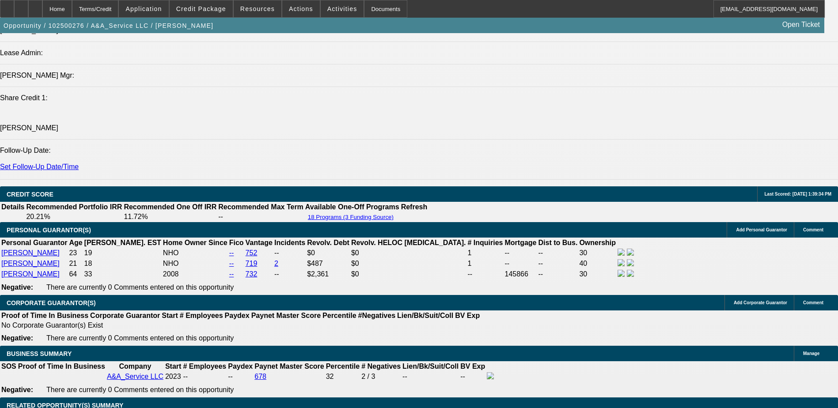
type input "12.1"
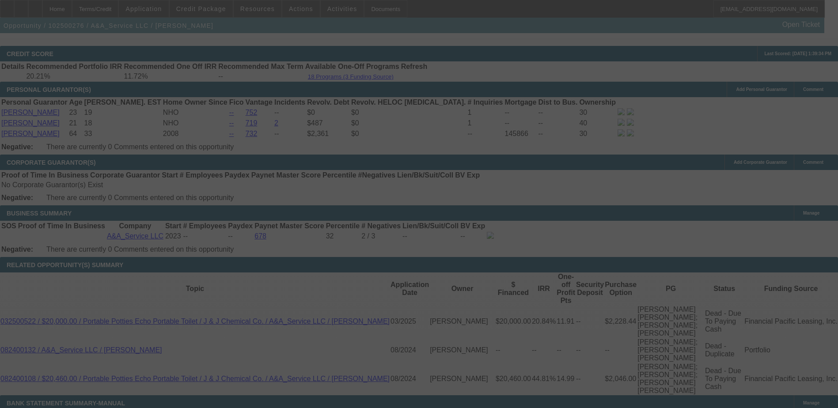
scroll to position [1331, 0]
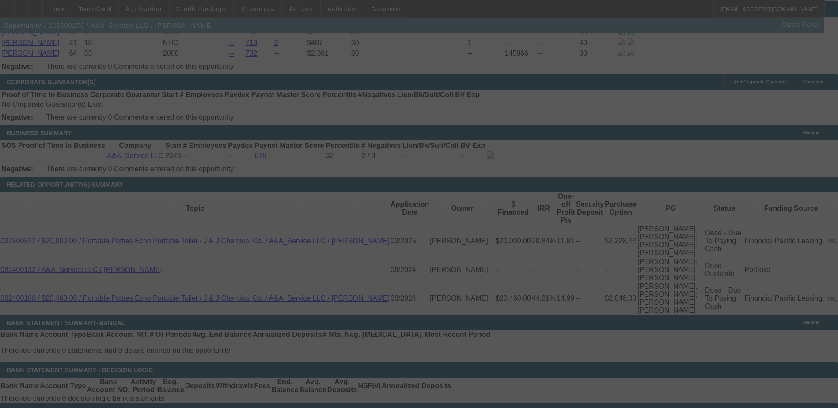
select select "0"
select select "2"
select select "0.1"
select select "4"
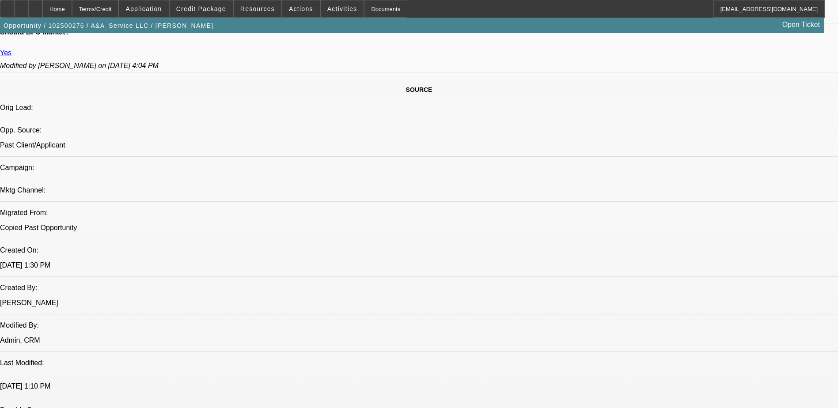
scroll to position [352, 0]
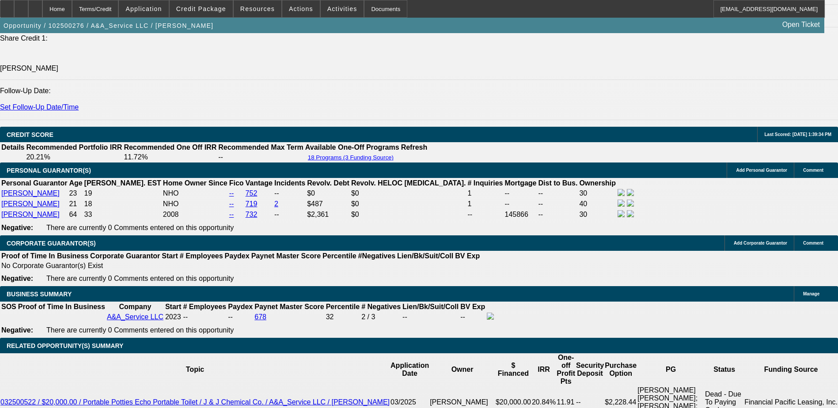
scroll to position [1191, 0]
